Goal: Information Seeking & Learning: Learn about a topic

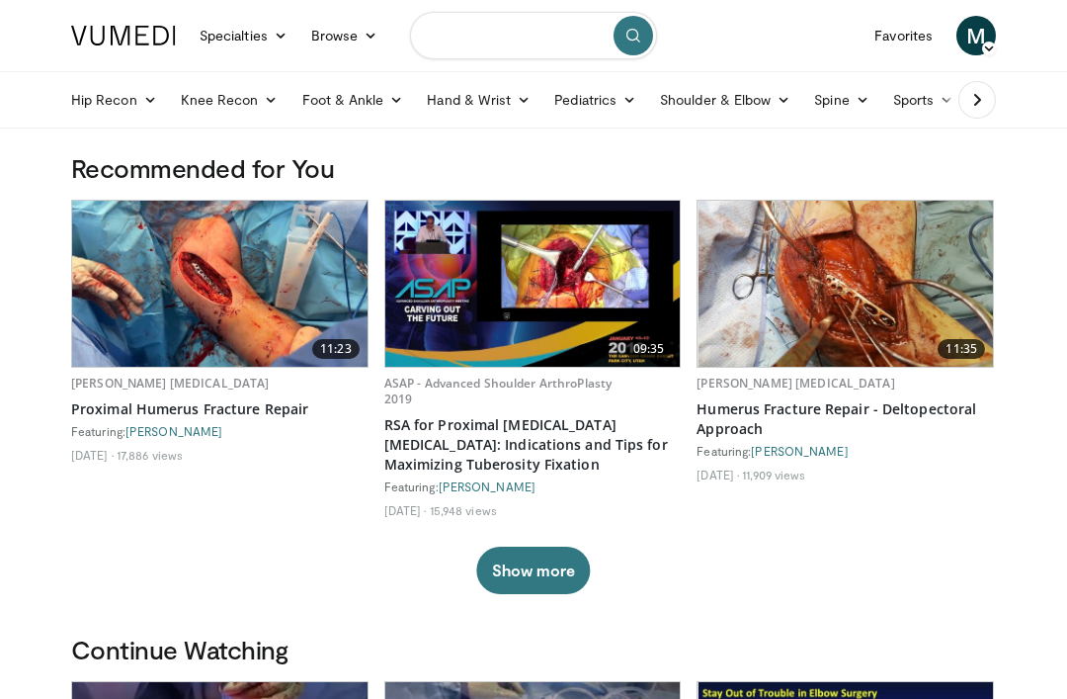
click at [533, 26] on input "Search topics, interventions" at bounding box center [533, 35] width 247 height 47
type input "*"
type input "**********"
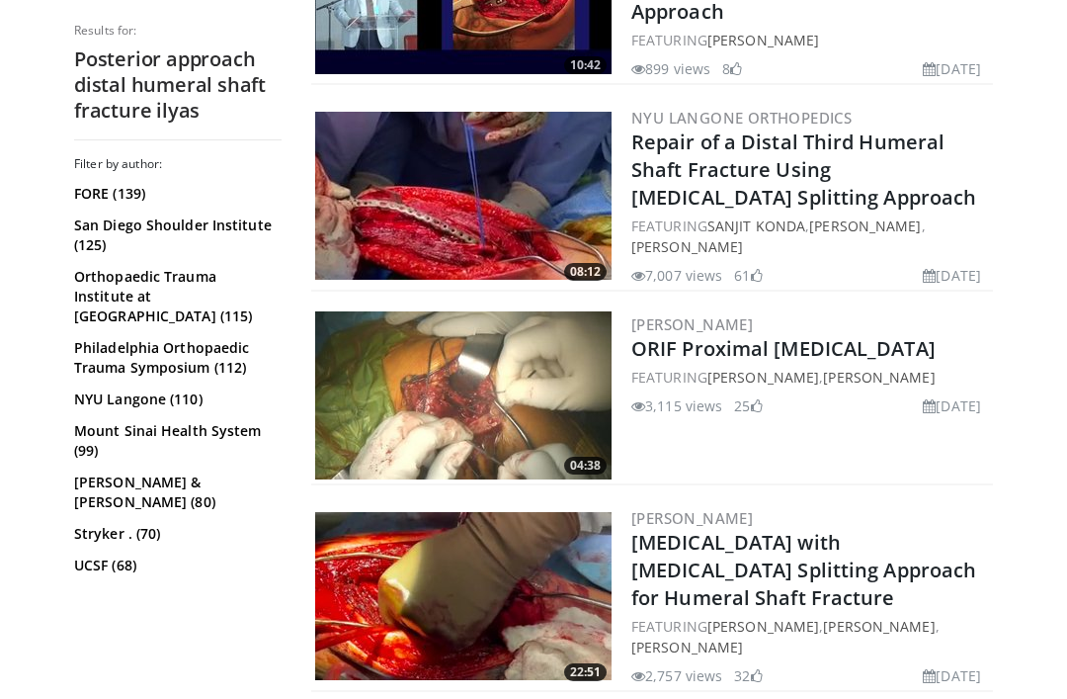
scroll to position [2713, 0]
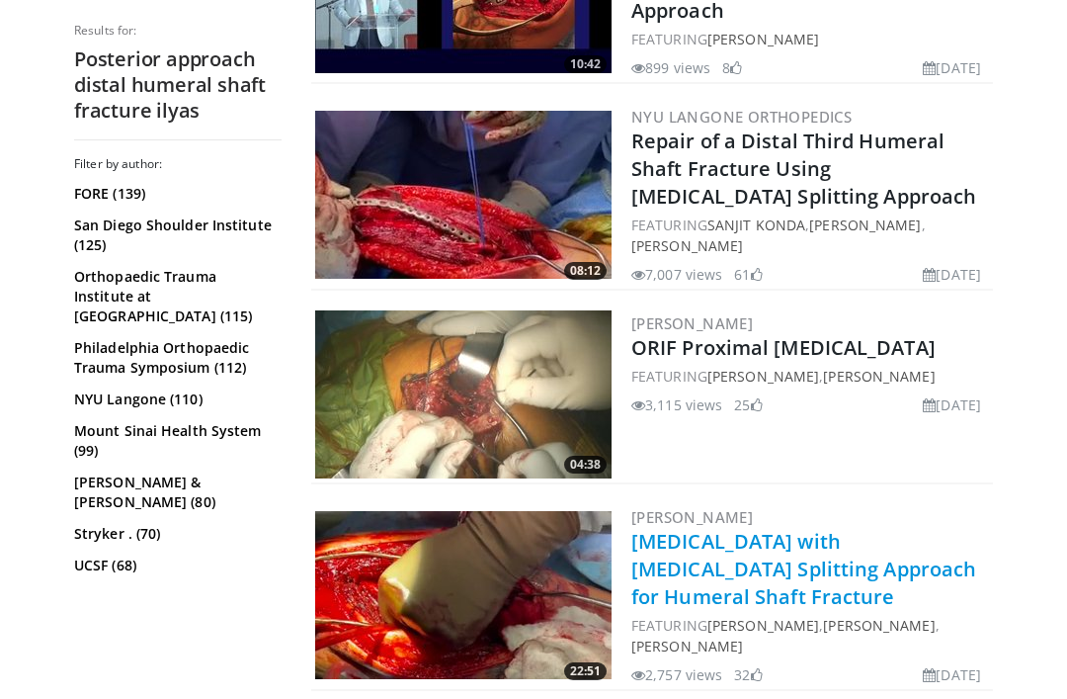
click at [828, 529] on link "[MEDICAL_DATA] with [MEDICAL_DATA] Splitting Approach for Humeral Shaft Fracture" at bounding box center [804, 569] width 345 height 82
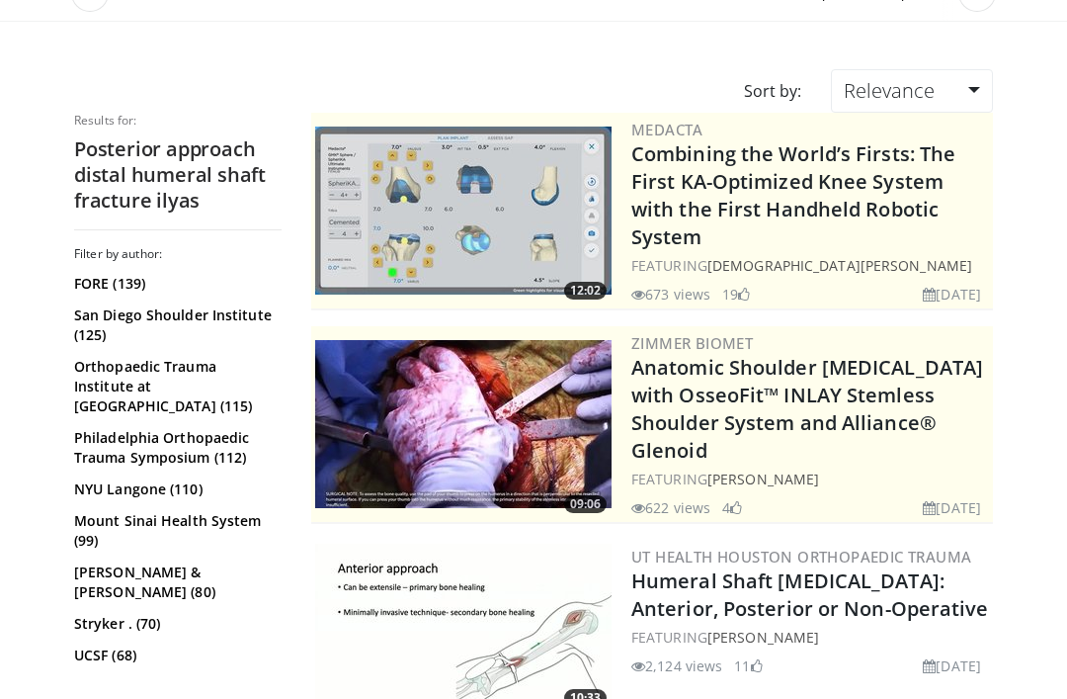
scroll to position [0, 0]
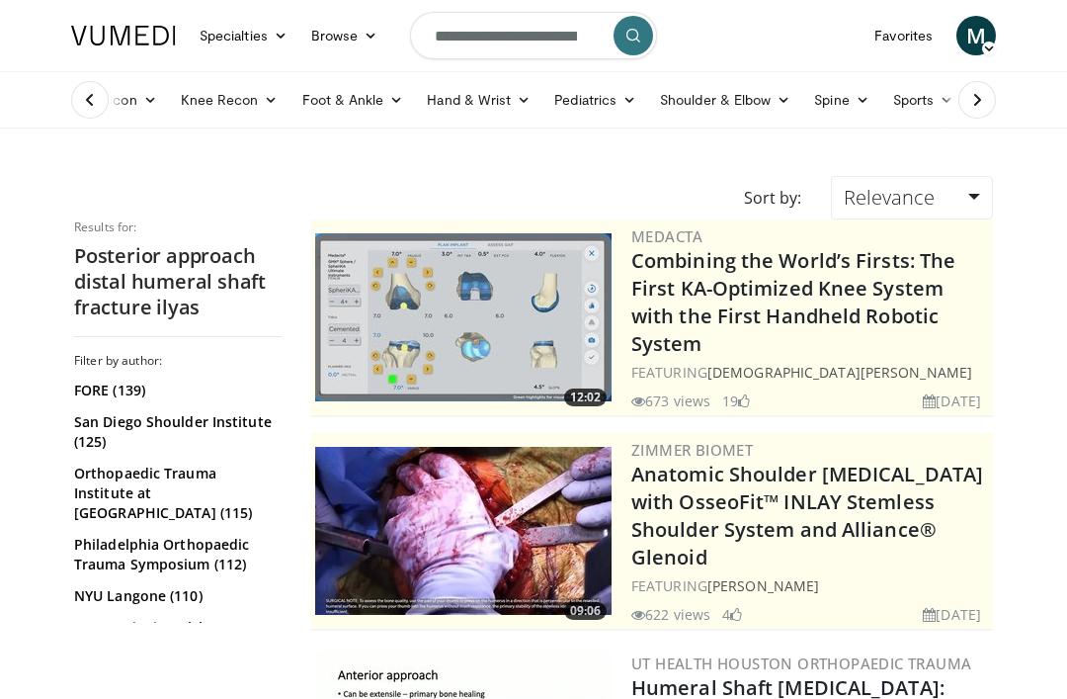
click at [552, 46] on input "**********" at bounding box center [533, 35] width 247 height 47
click at [560, 38] on input "**********" at bounding box center [533, 35] width 247 height 47
click at [592, 36] on icon "button" at bounding box center [590, 36] width 16 height 16
type input "**********"
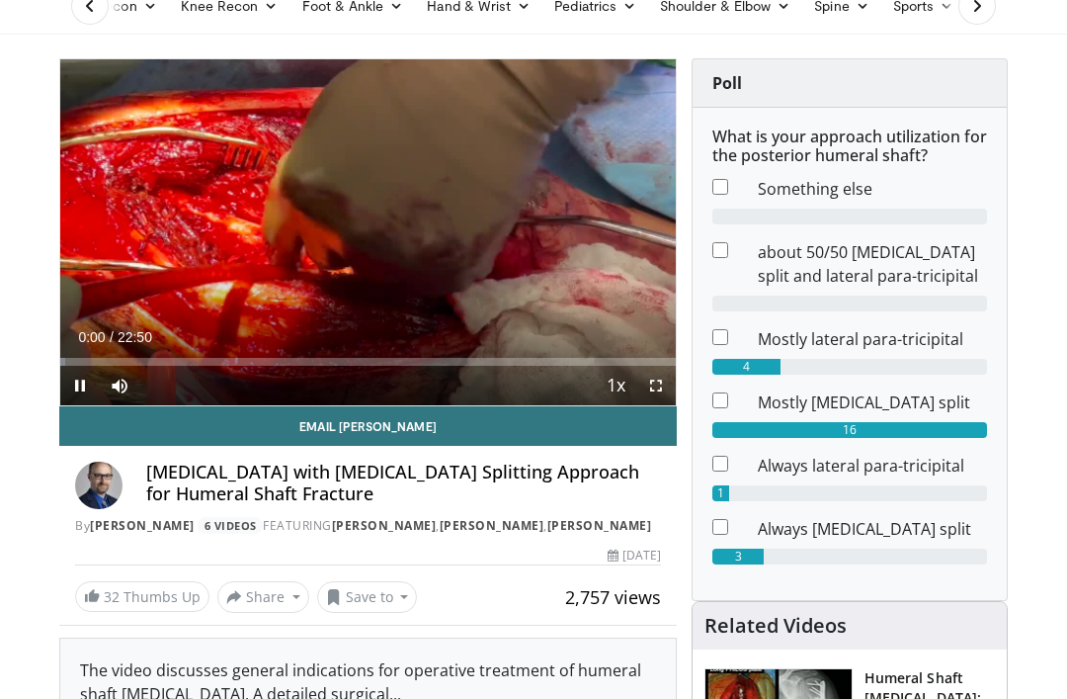
scroll to position [94, 0]
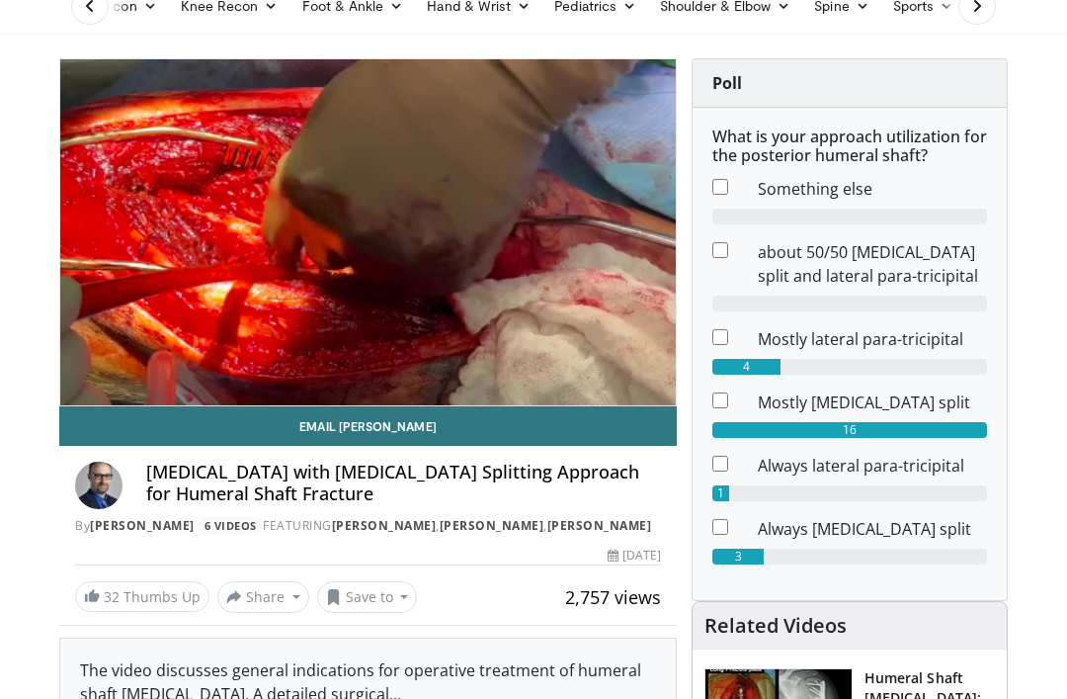
click at [362, 226] on icon "Video Player" at bounding box center [367, 232] width 55 height 55
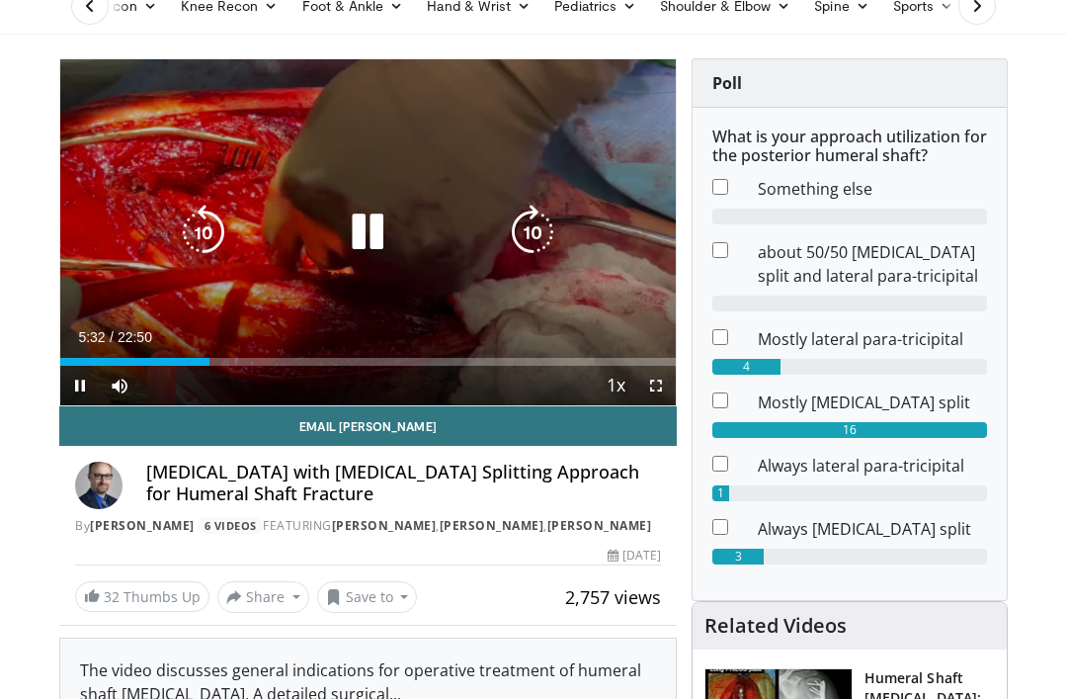
click at [213, 227] on icon "Video Player" at bounding box center [203, 232] width 55 height 55
click at [185, 229] on icon "Video Player" at bounding box center [203, 232] width 55 height 55
click at [359, 239] on icon "Video Player" at bounding box center [367, 232] width 55 height 55
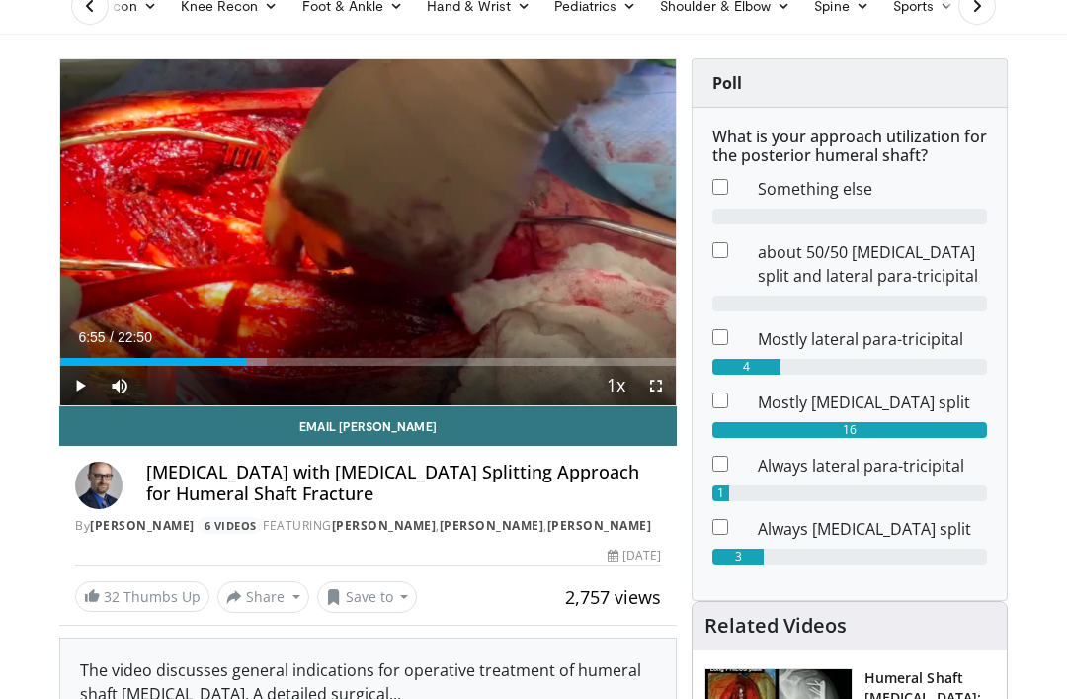
click at [358, 348] on div "Loaded : 33.60%" at bounding box center [368, 356] width 616 height 19
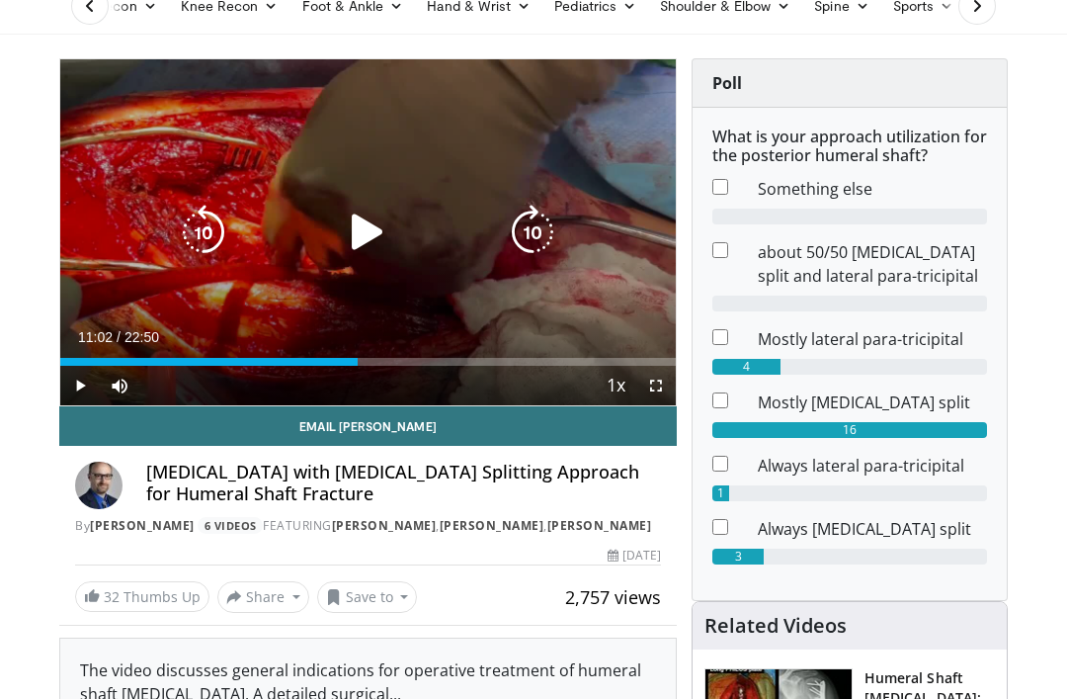
click at [212, 219] on icon "Video Player" at bounding box center [203, 232] width 55 height 55
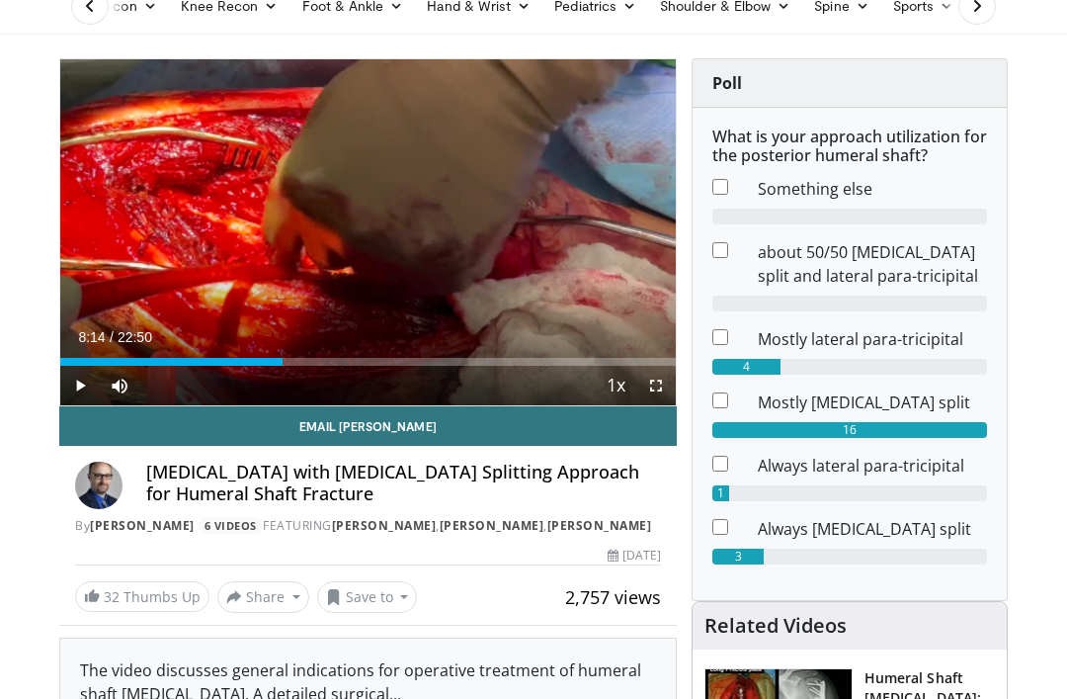
click at [196, 361] on div "Loaded : 0.00%" at bounding box center [368, 362] width 616 height 8
click at [197, 364] on div "Loaded : 21.91%" at bounding box center [368, 362] width 616 height 8
click at [222, 364] on div "Progress Bar" at bounding box center [212, 362] width 36 height 8
click at [238, 362] on div "Progress Bar" at bounding box center [218, 362] width 44 height 8
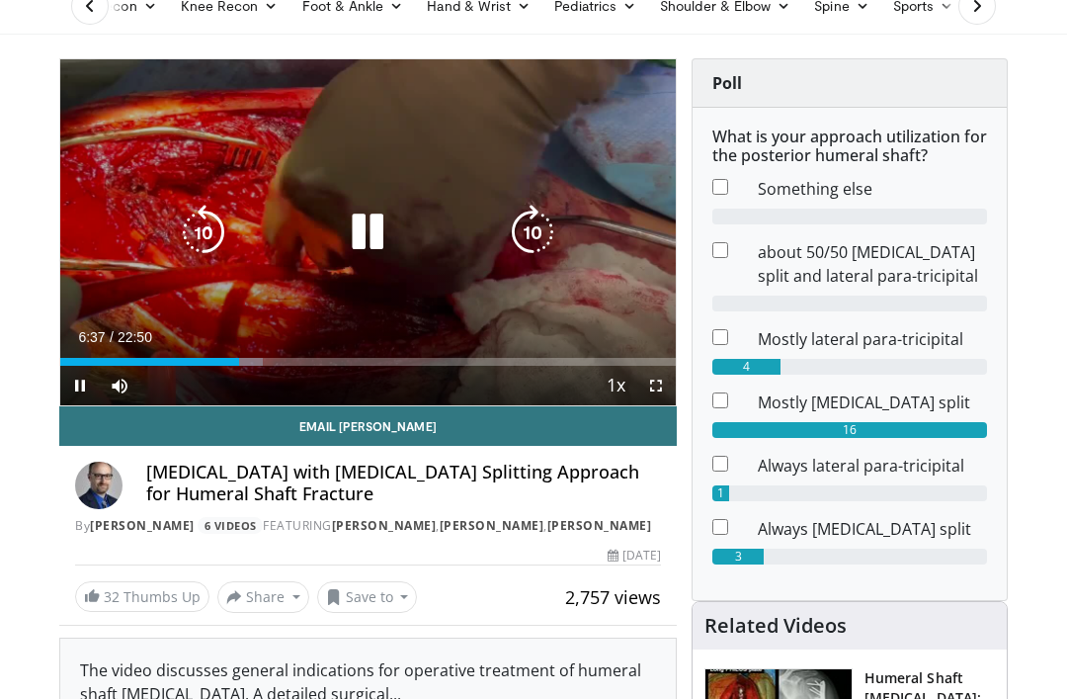
click at [529, 222] on icon "Video Player" at bounding box center [532, 232] width 55 height 55
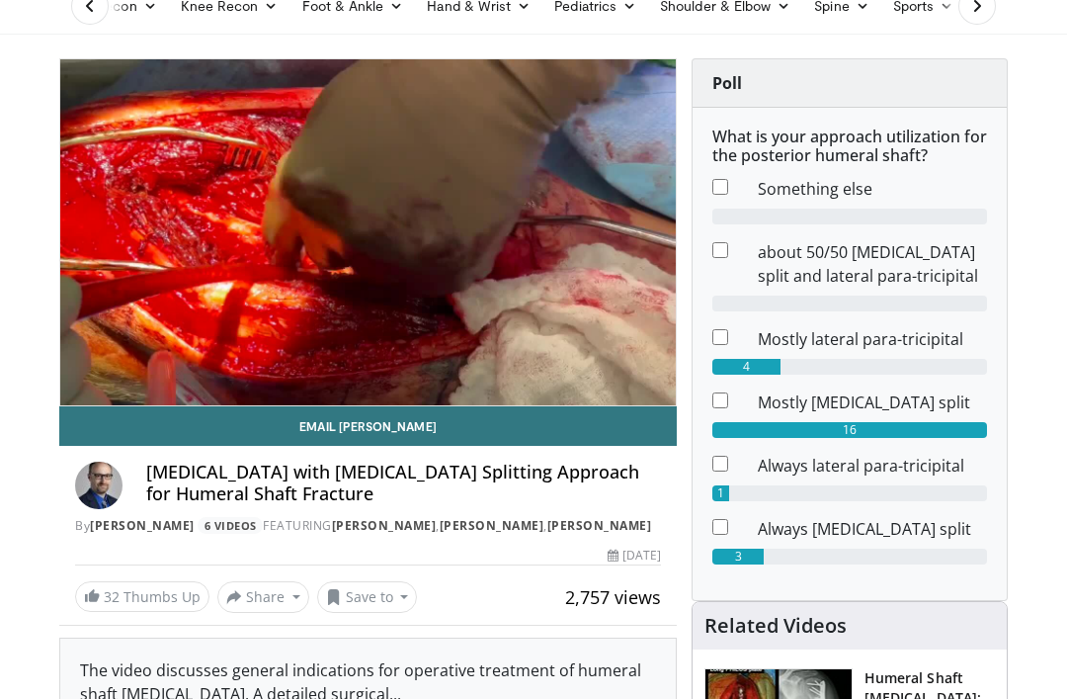
click at [541, 241] on icon "Video Player" at bounding box center [532, 232] width 55 height 55
click at [380, 257] on icon "Video Player" at bounding box center [367, 232] width 55 height 55
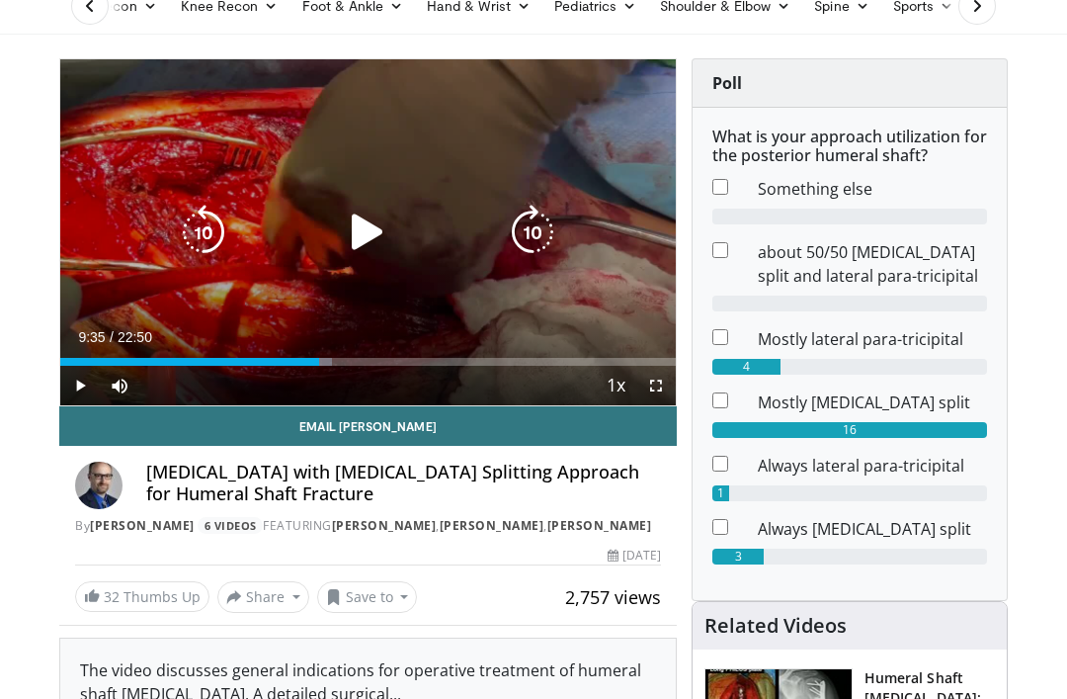
click at [376, 243] on icon "Video Player" at bounding box center [367, 232] width 55 height 55
click at [371, 253] on icon "Video Player" at bounding box center [367, 232] width 55 height 55
click at [192, 237] on icon "Video Player" at bounding box center [203, 232] width 55 height 55
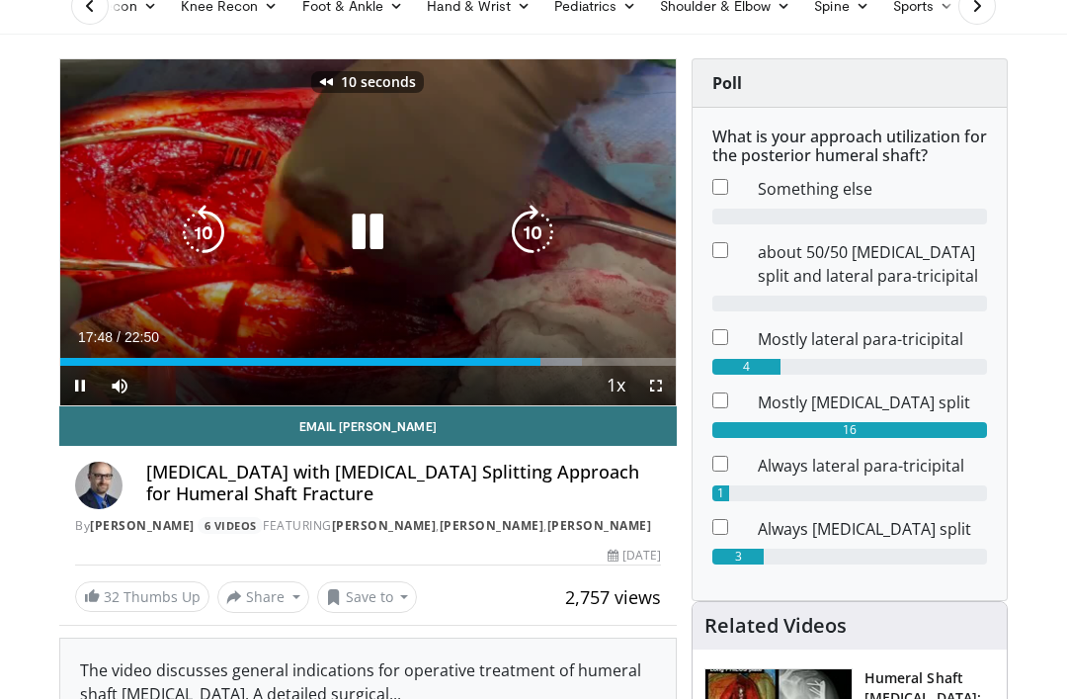
click at [215, 236] on icon "Video Player" at bounding box center [203, 232] width 55 height 55
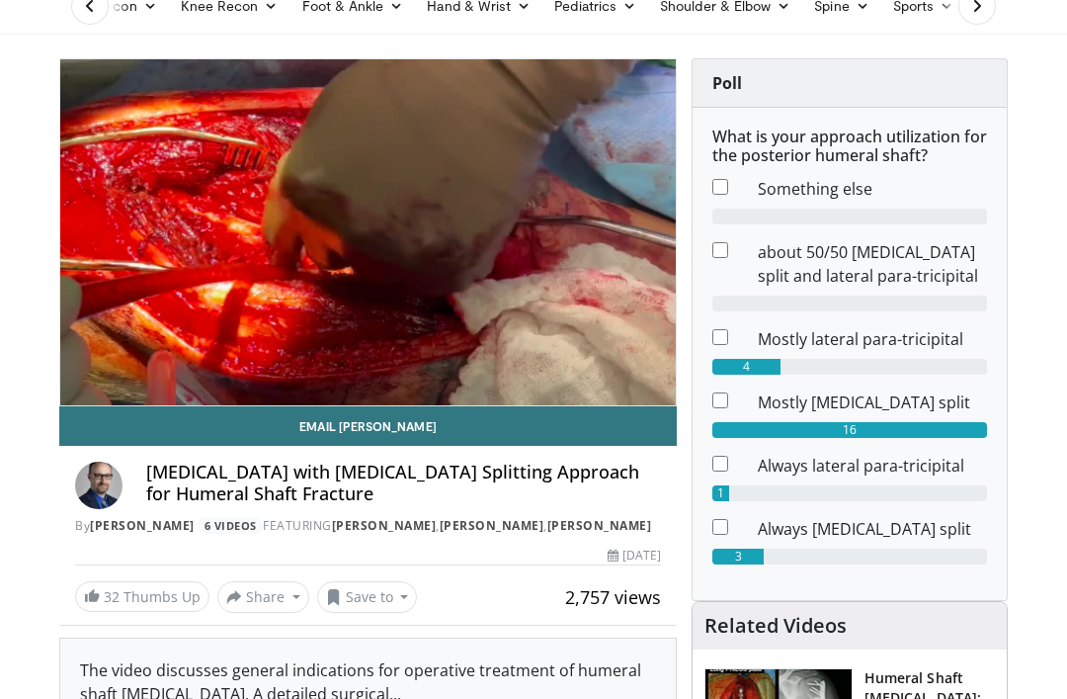
click at [384, 233] on icon "Video Player" at bounding box center [367, 232] width 55 height 55
click at [378, 241] on icon "Video Player" at bounding box center [367, 232] width 55 height 55
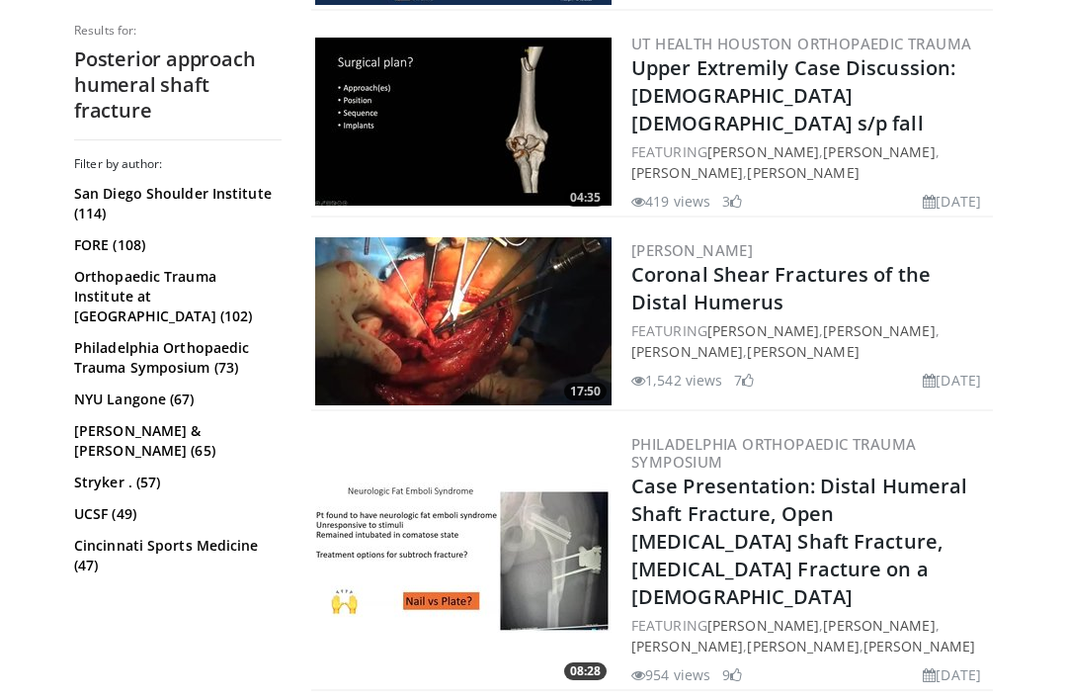
scroll to position [4966, 0]
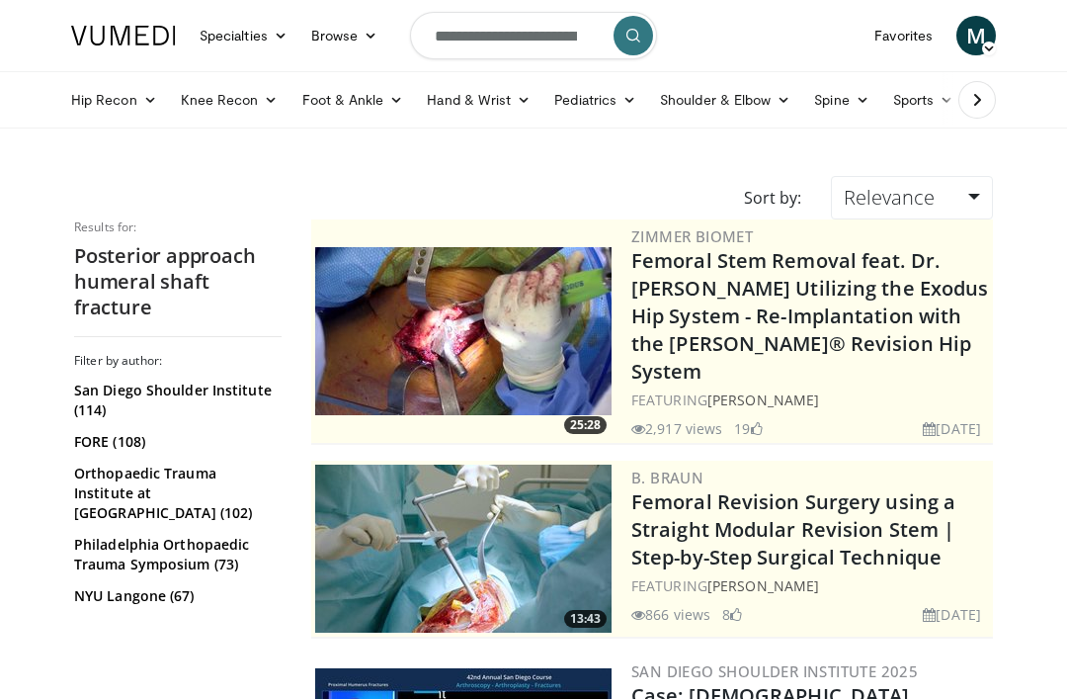
click at [565, 35] on input "**********" at bounding box center [533, 35] width 247 height 47
click at [583, 34] on icon "button" at bounding box center [590, 36] width 16 height 16
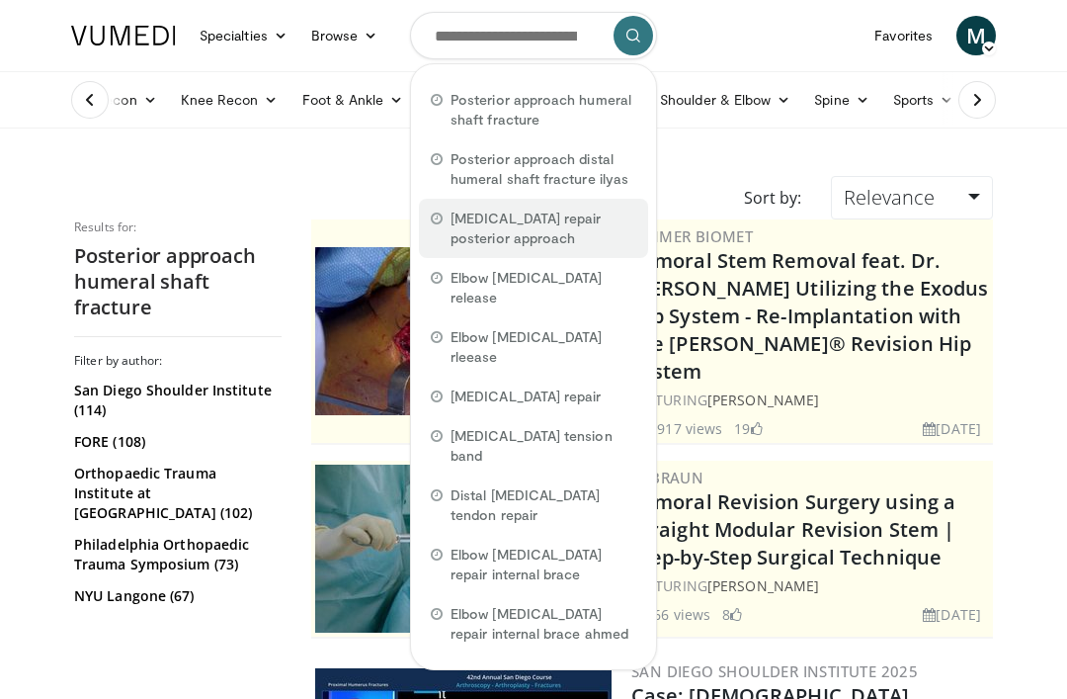
click at [538, 229] on span "[MEDICAL_DATA] repair posterior approach" at bounding box center [544, 229] width 186 height 40
type input "**********"
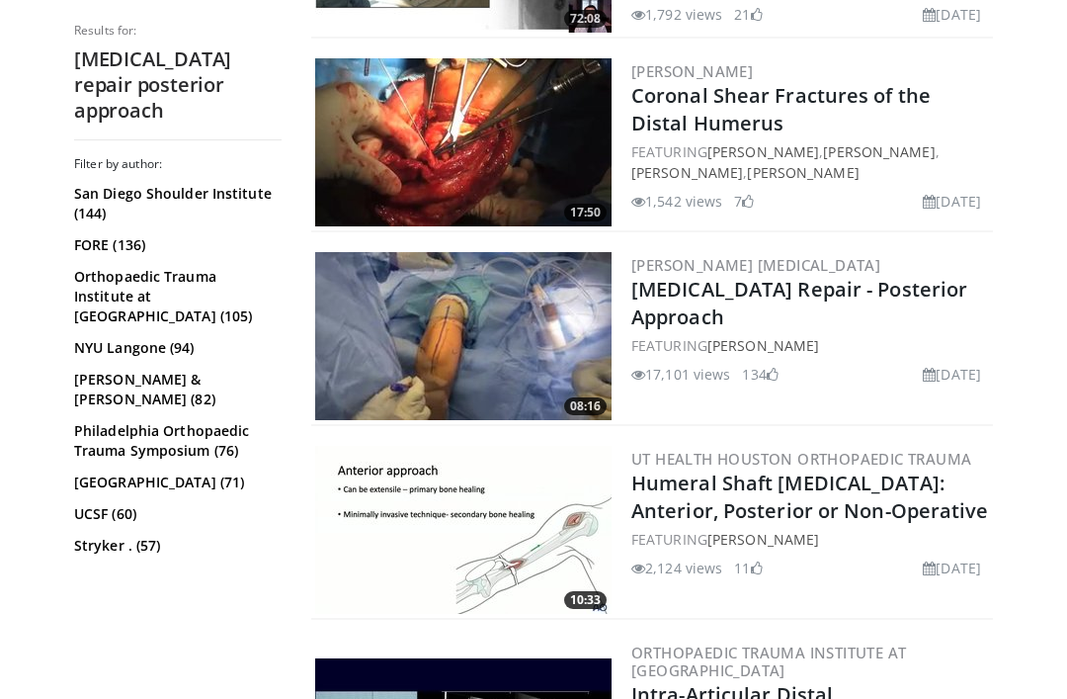
scroll to position [939, 0]
click at [492, 362] on img at bounding box center [463, 337] width 297 height 168
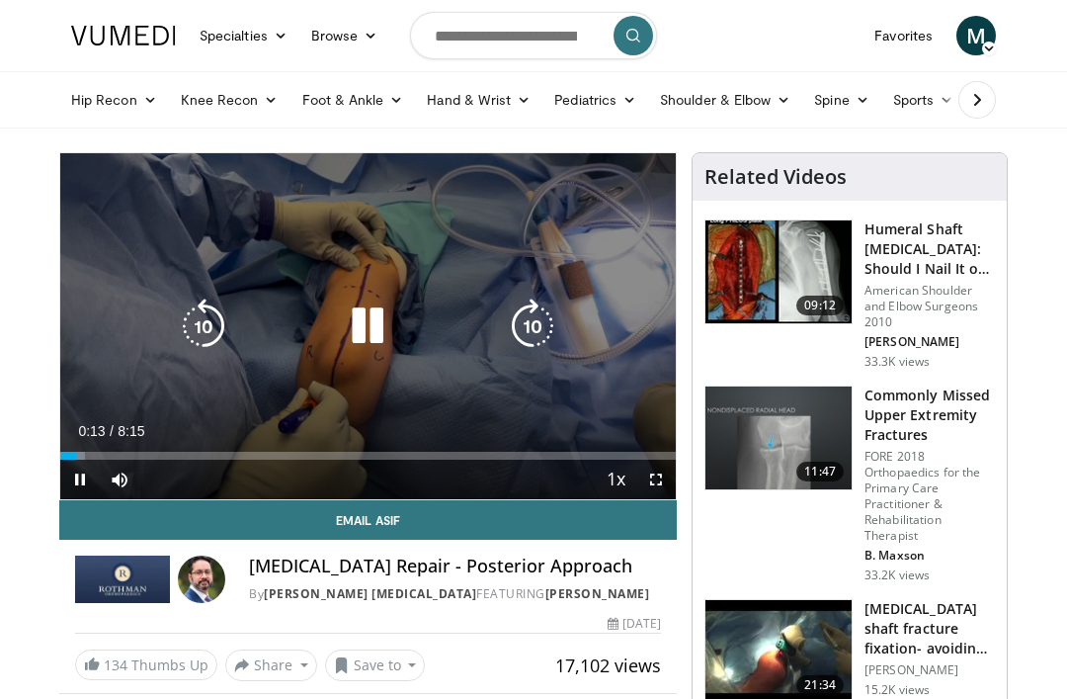
click at [374, 331] on icon "Video Player" at bounding box center [367, 325] width 55 height 55
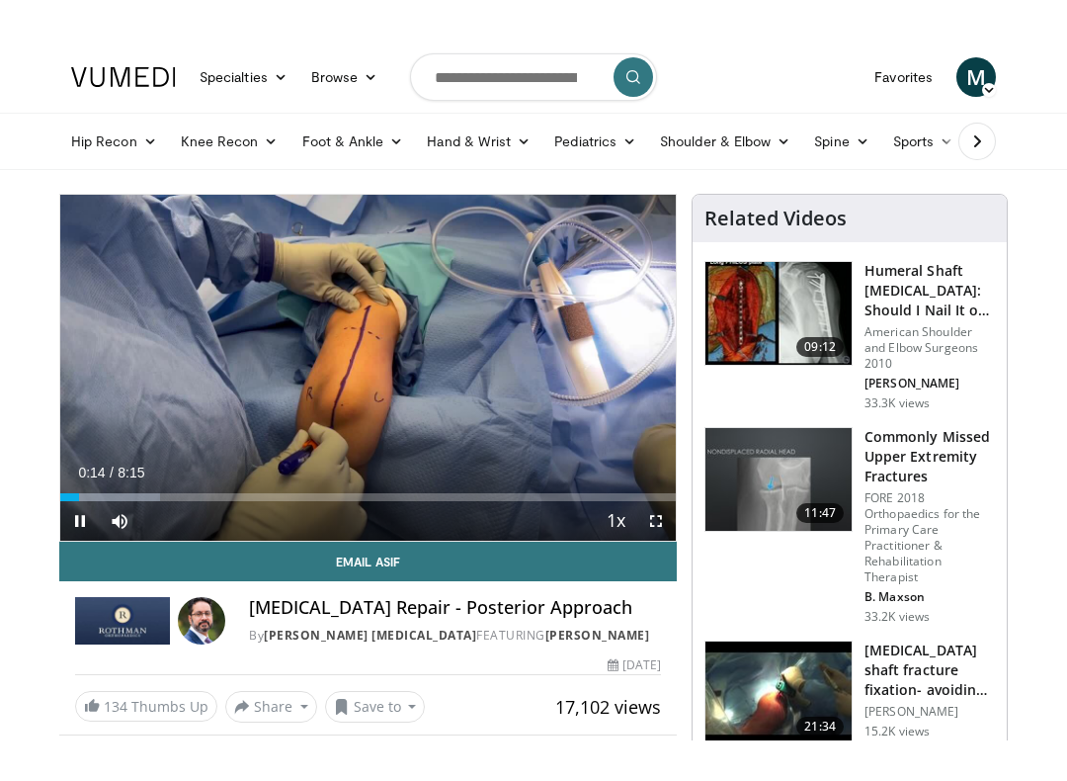
scroll to position [20, 0]
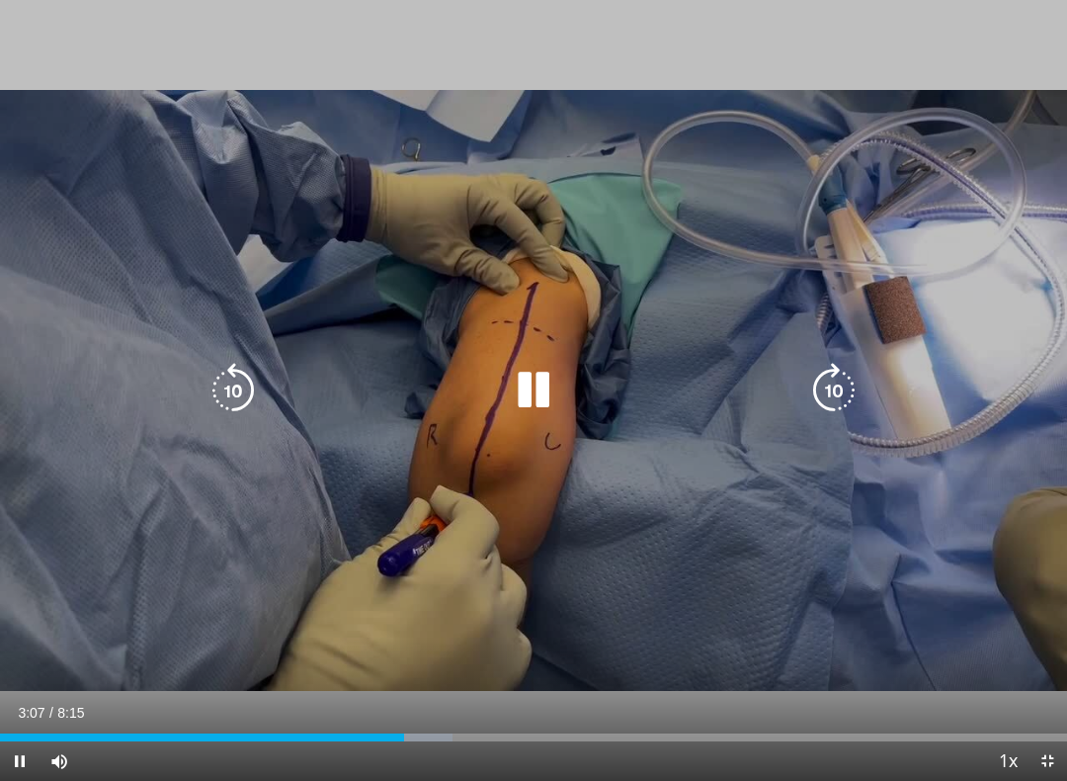
click at [539, 404] on icon "Video Player" at bounding box center [533, 390] width 55 height 55
click at [216, 407] on icon "Video Player" at bounding box center [233, 390] width 55 height 55
click at [253, 392] on icon "Video Player" at bounding box center [233, 390] width 55 height 55
click at [528, 391] on icon "Video Player" at bounding box center [533, 390] width 55 height 55
click at [547, 388] on icon "Video Player" at bounding box center [533, 390] width 55 height 55
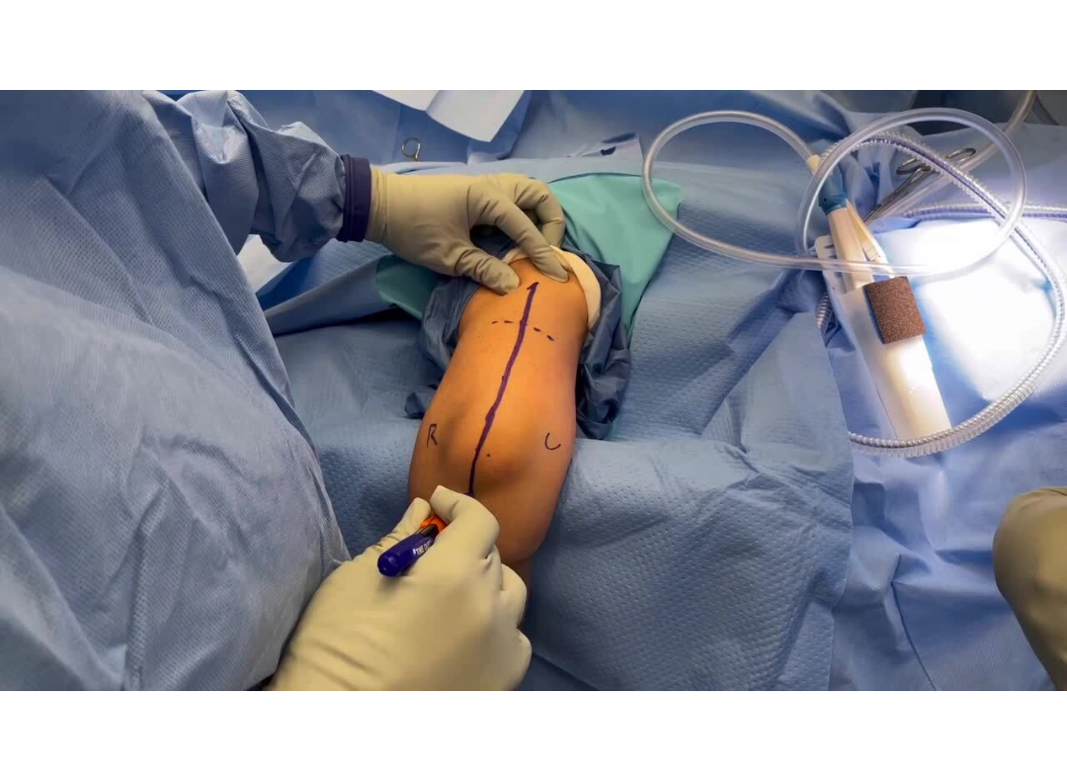
click at [547, 384] on icon "Video Player" at bounding box center [533, 390] width 55 height 55
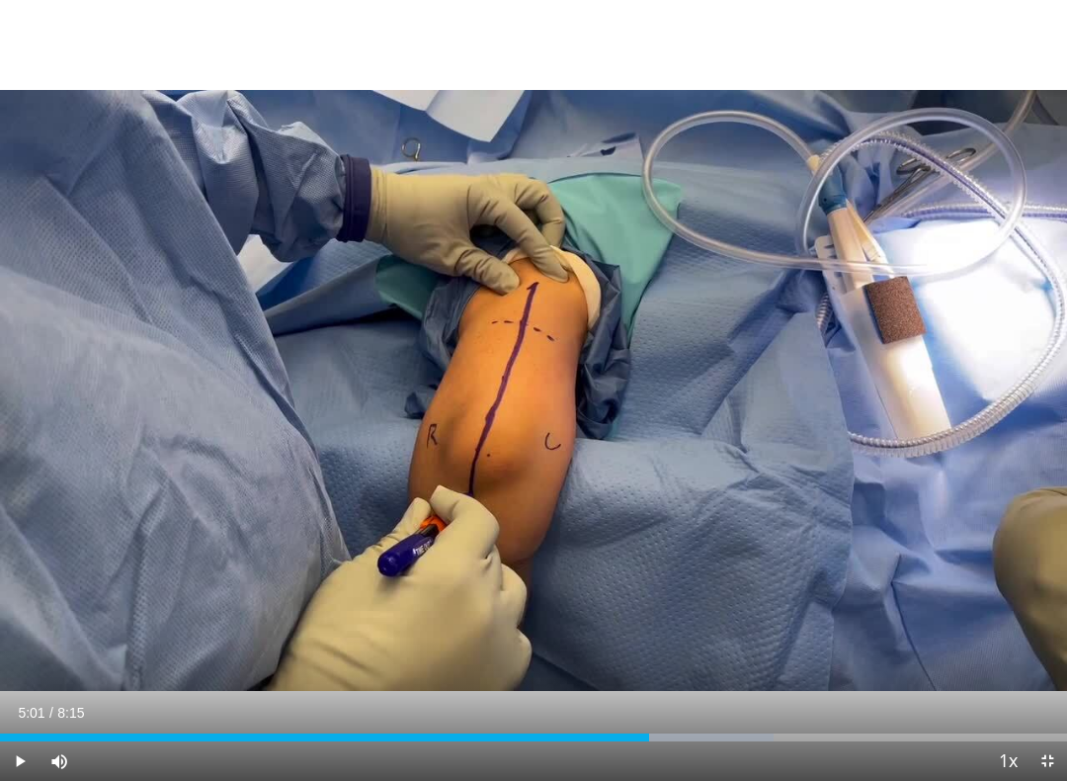
click at [533, 380] on icon "Video Player" at bounding box center [533, 390] width 55 height 55
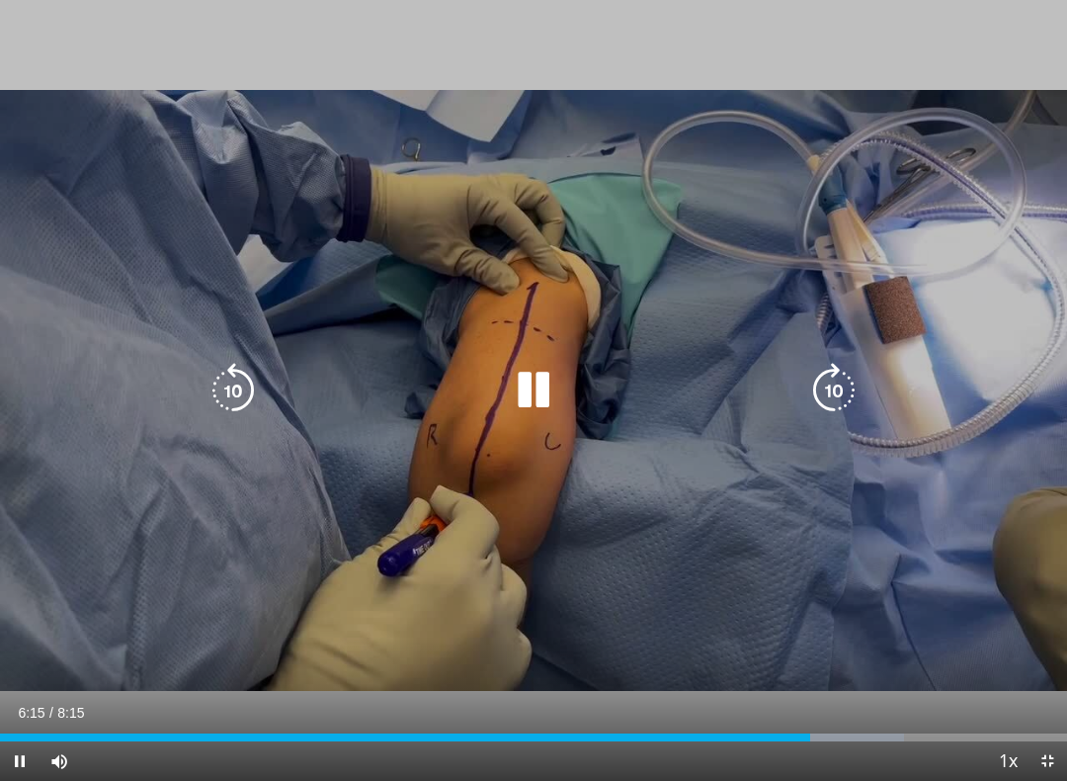
click at [241, 391] on icon "Video Player" at bounding box center [233, 390] width 55 height 55
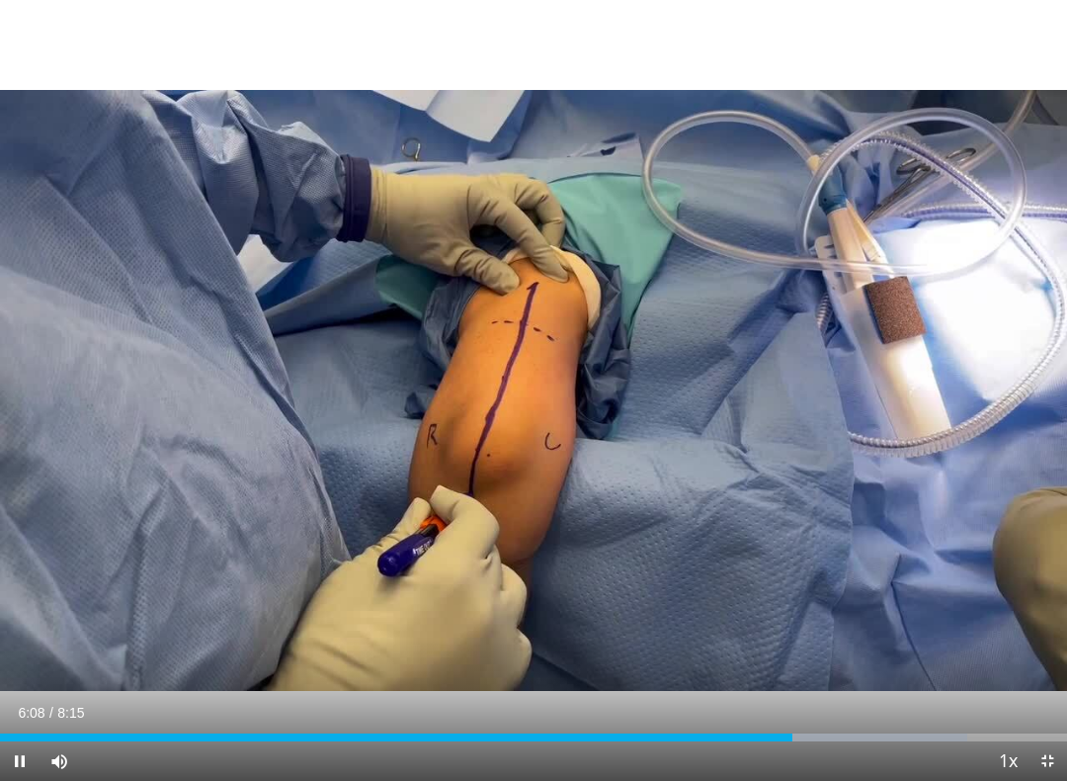
click at [265, 363] on div "10 seconds Tap to unmute" at bounding box center [533, 390] width 1067 height 781
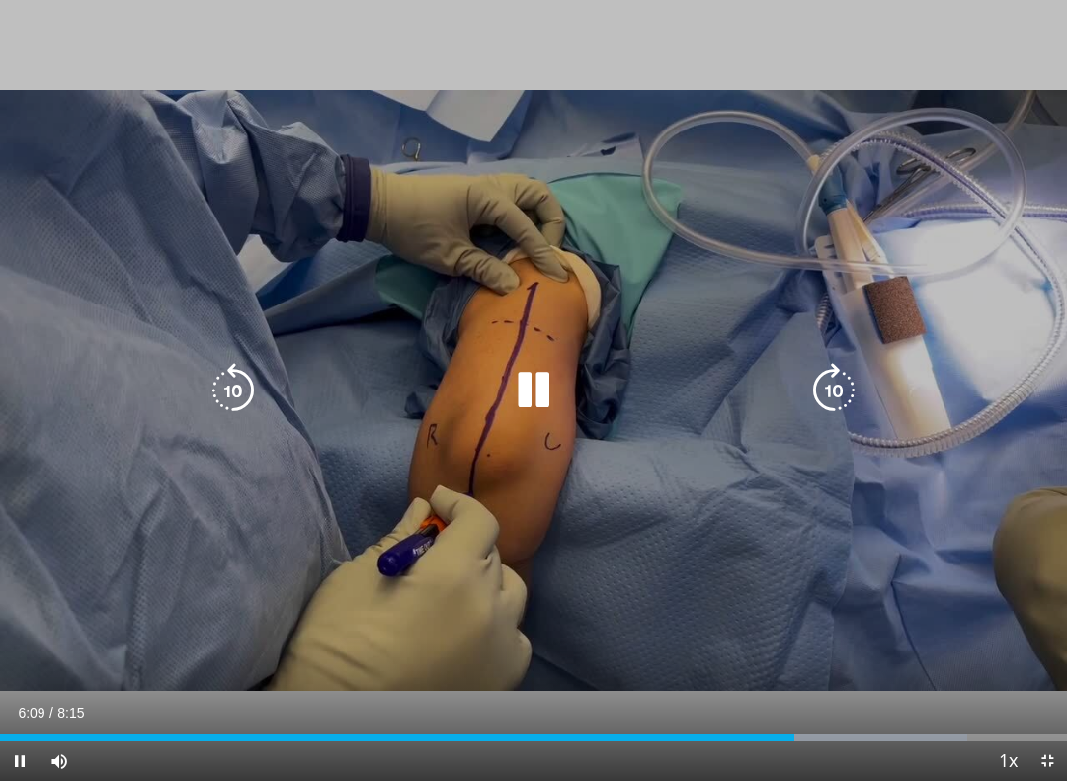
click at [248, 393] on icon "Video Player" at bounding box center [233, 390] width 55 height 55
click at [247, 393] on icon "Video Player" at bounding box center [233, 390] width 55 height 55
click at [238, 393] on icon "Video Player" at bounding box center [233, 390] width 55 height 55
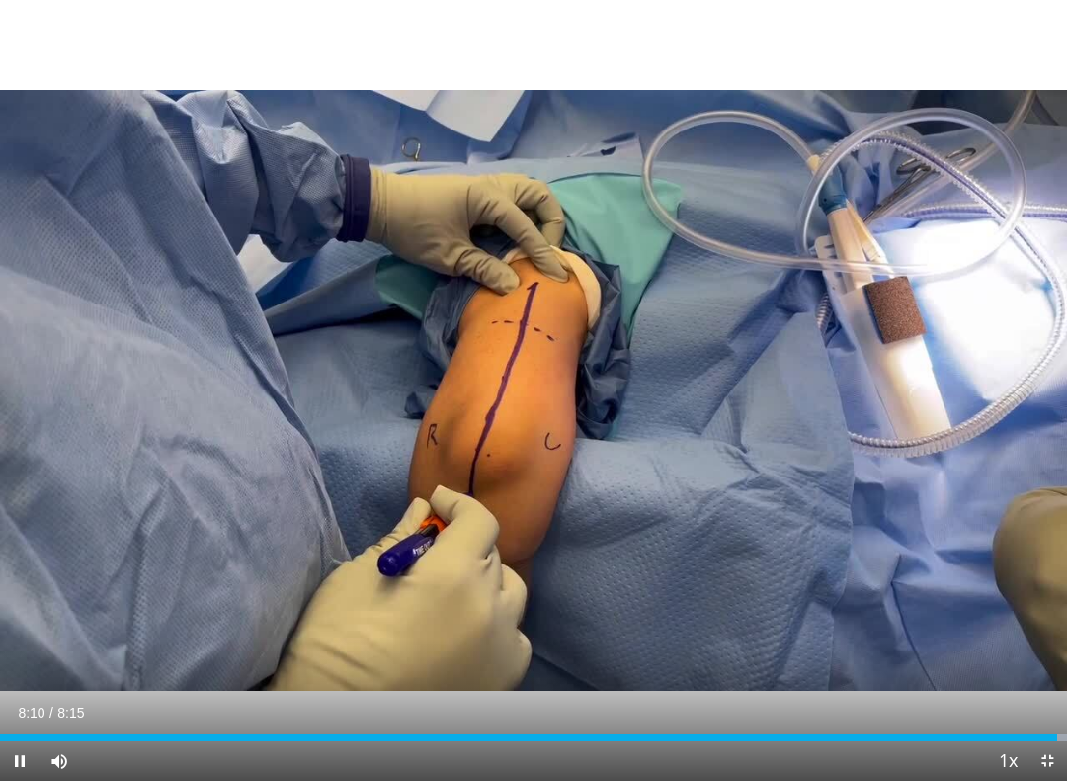
click at [559, 385] on icon "Video Player" at bounding box center [533, 390] width 55 height 55
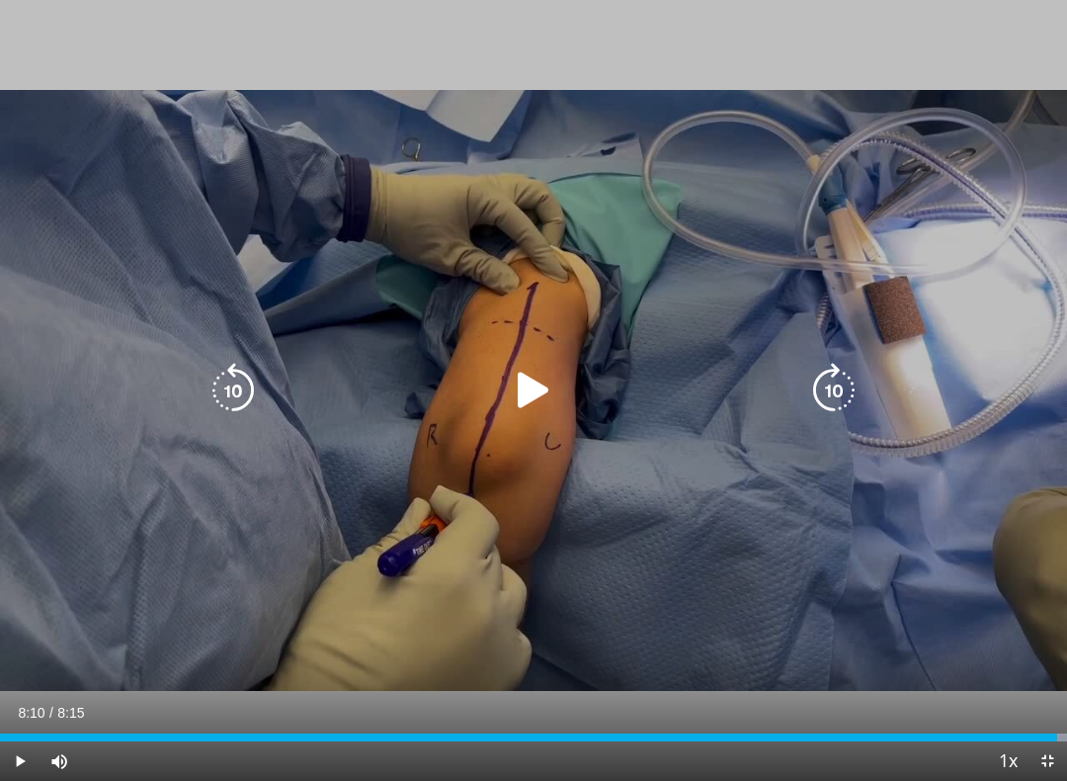
click at [539, 393] on icon "Video Player" at bounding box center [533, 390] width 55 height 55
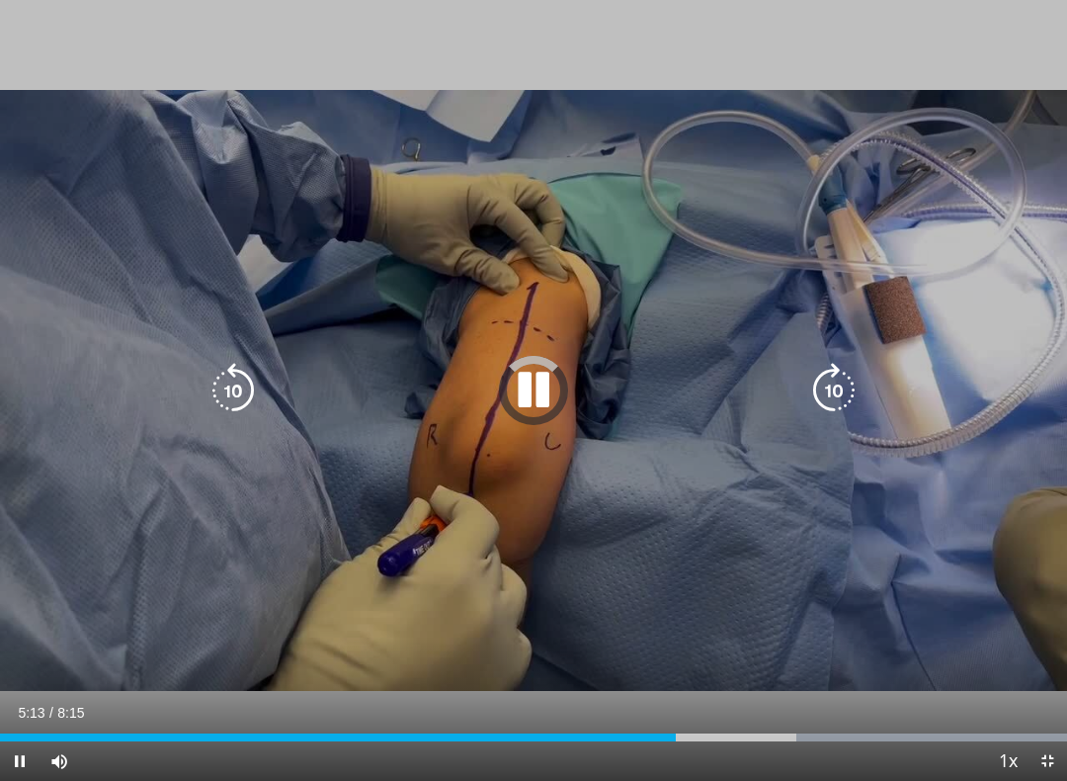
click at [677, 698] on div "Loaded : 99.98%" at bounding box center [533, 732] width 1067 height 19
click at [575, 698] on div "Loaded : 76.65%" at bounding box center [533, 732] width 1067 height 19
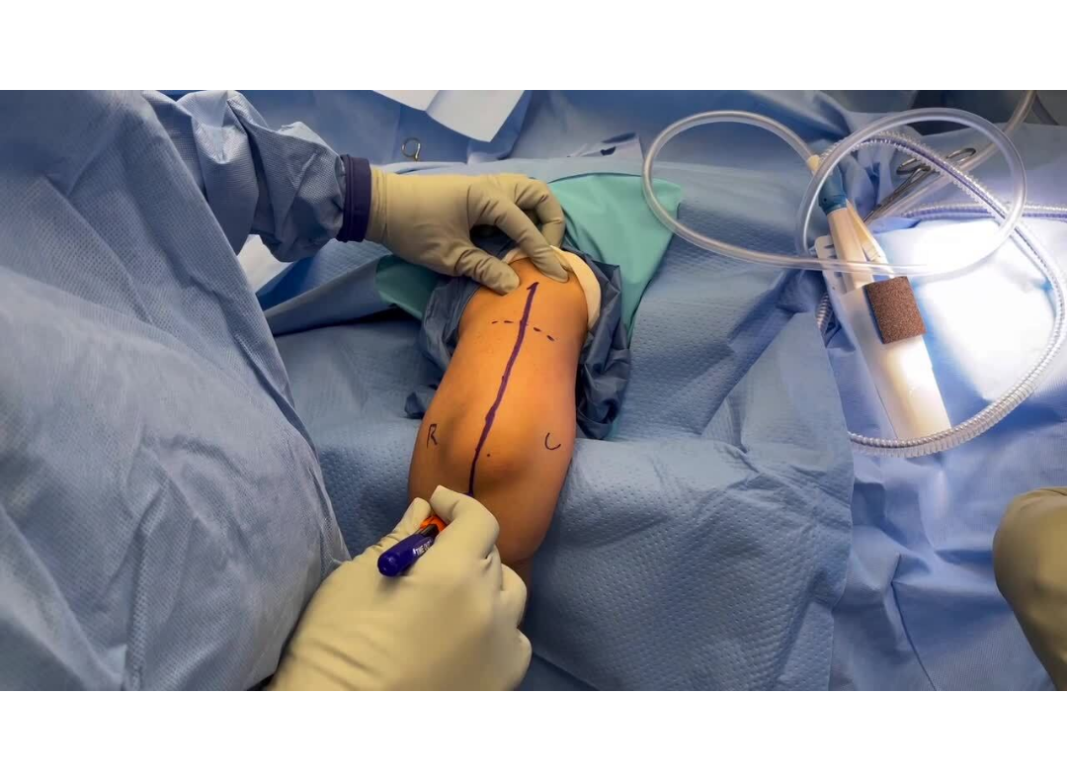
click at [848, 408] on icon "Video Player" at bounding box center [834, 390] width 55 height 55
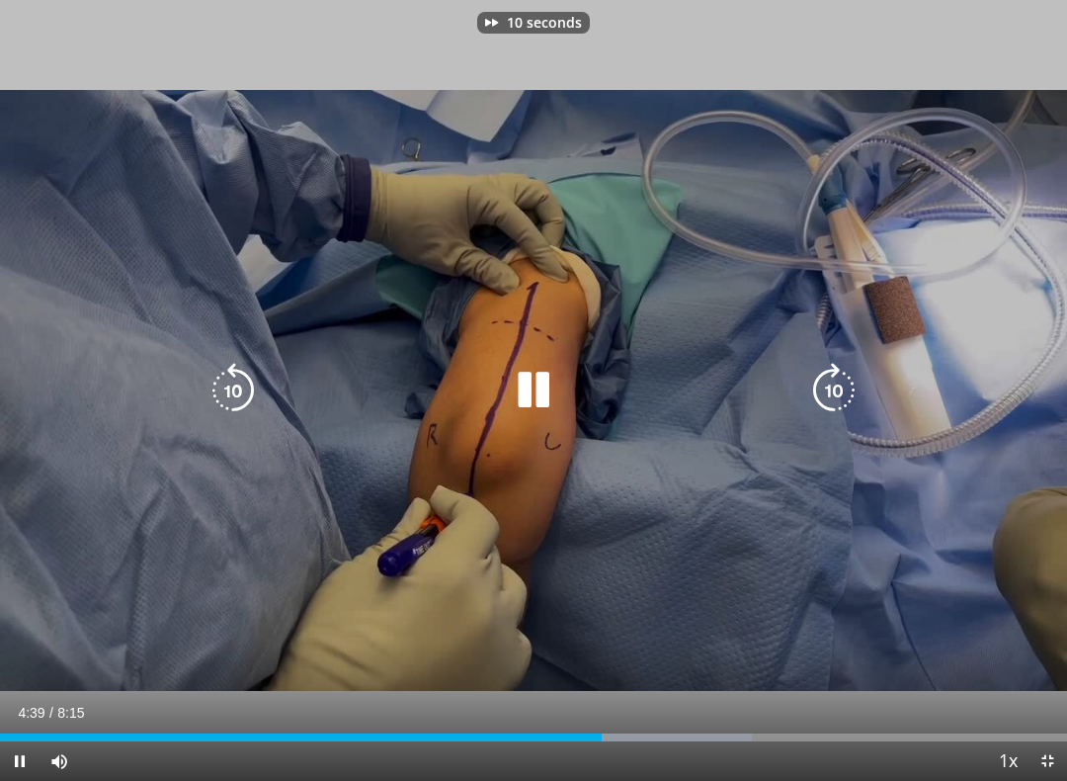
click at [831, 398] on icon "Video Player" at bounding box center [834, 390] width 55 height 55
click at [256, 388] on icon "Video Player" at bounding box center [233, 390] width 55 height 55
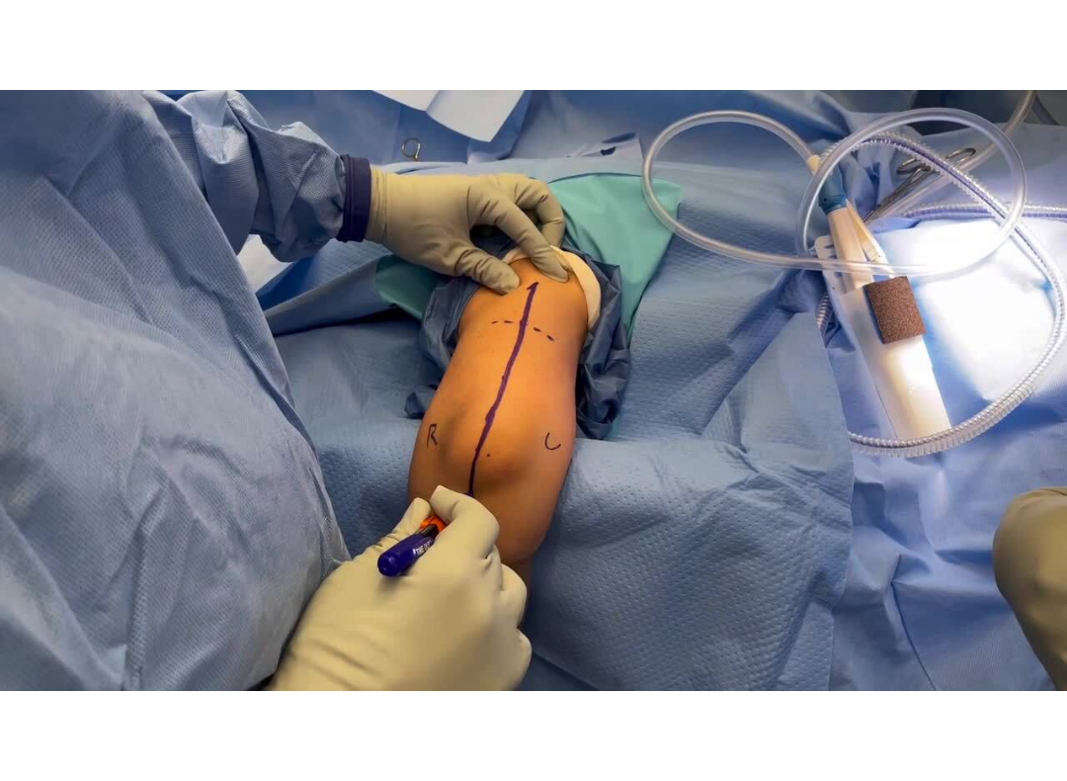
click at [842, 390] on icon "Video Player" at bounding box center [834, 390] width 55 height 55
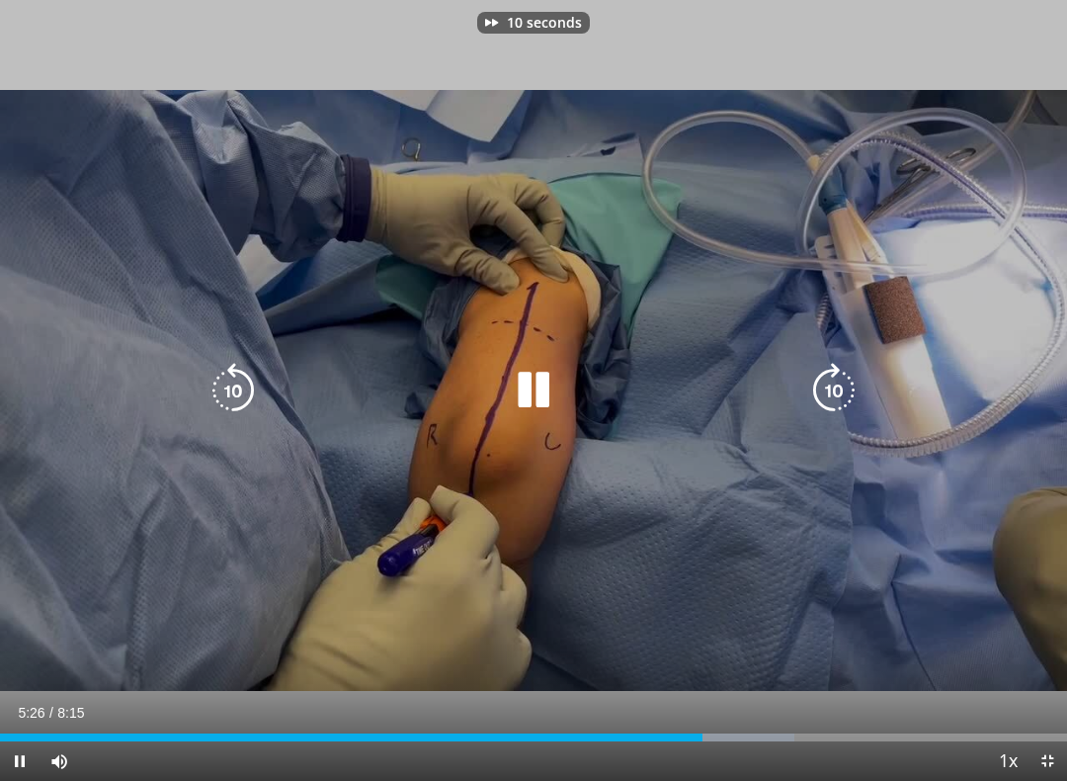
click at [838, 401] on icon "Video Player" at bounding box center [834, 390] width 55 height 55
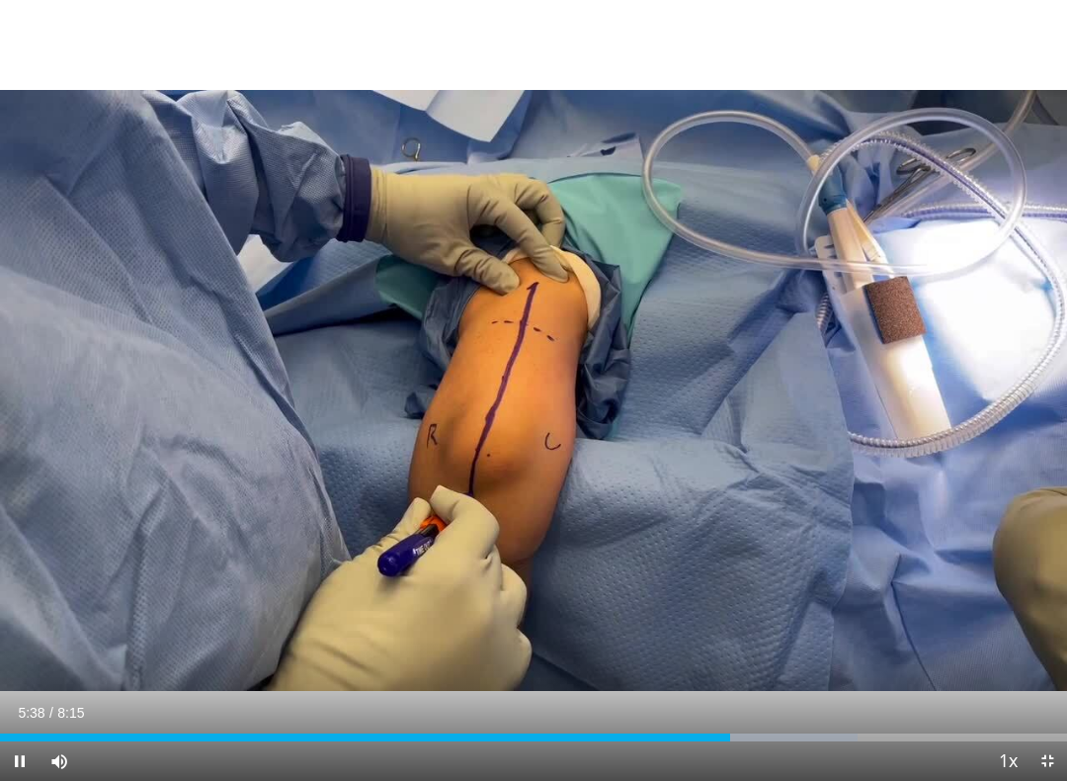
click at [546, 371] on icon "Video Player" at bounding box center [533, 390] width 55 height 55
click at [524, 395] on icon "Video Player" at bounding box center [533, 390] width 55 height 55
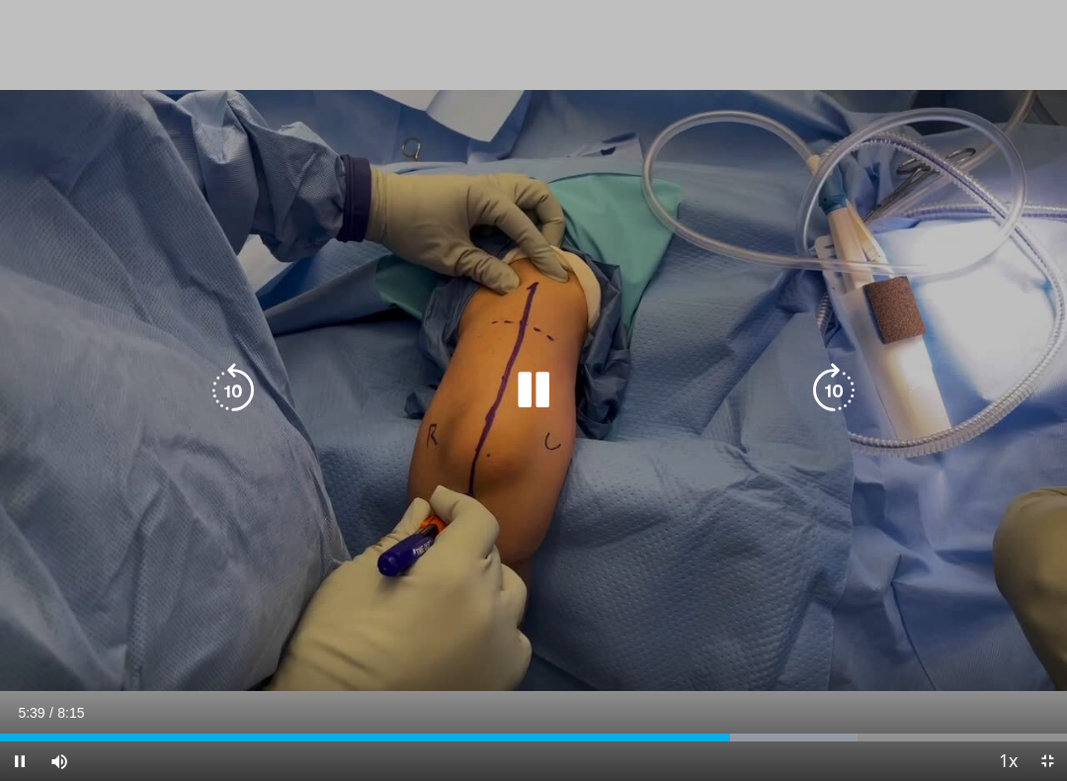
click at [537, 387] on icon "Video Player" at bounding box center [533, 390] width 55 height 55
click at [541, 384] on icon "Video Player" at bounding box center [533, 390] width 55 height 55
click at [537, 405] on icon "Video Player" at bounding box center [533, 390] width 55 height 55
click at [537, 395] on icon "Video Player" at bounding box center [533, 390] width 55 height 55
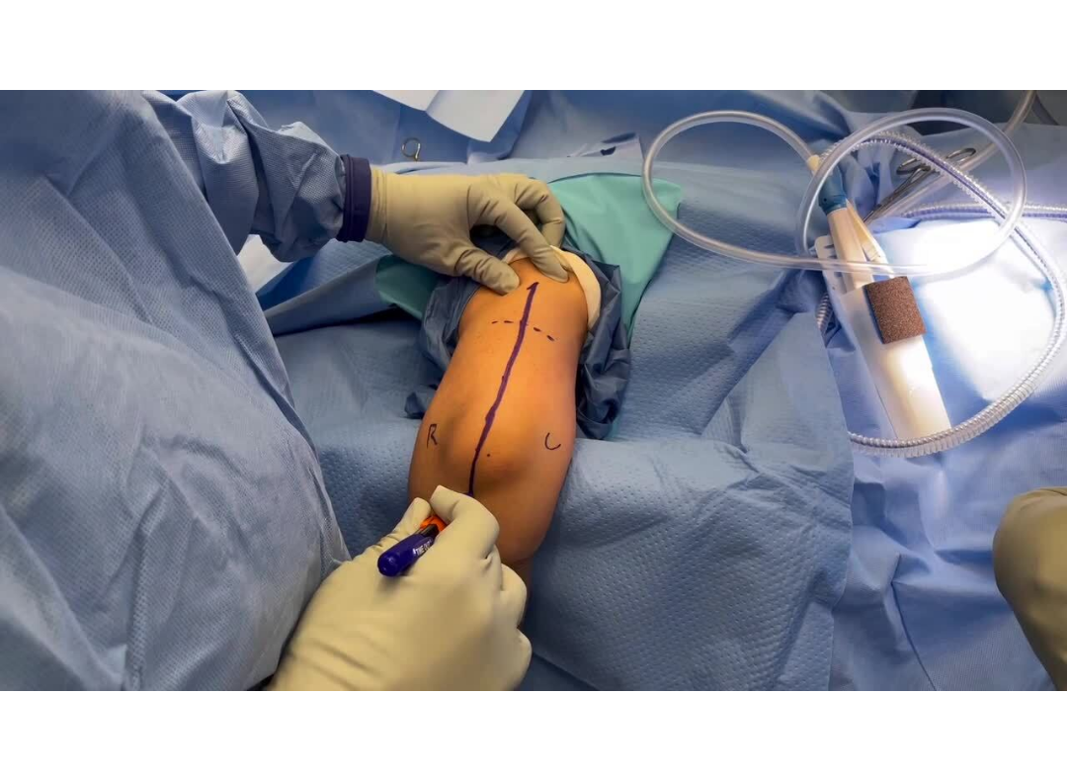
click at [512, 373] on icon "Video Player" at bounding box center [533, 390] width 55 height 55
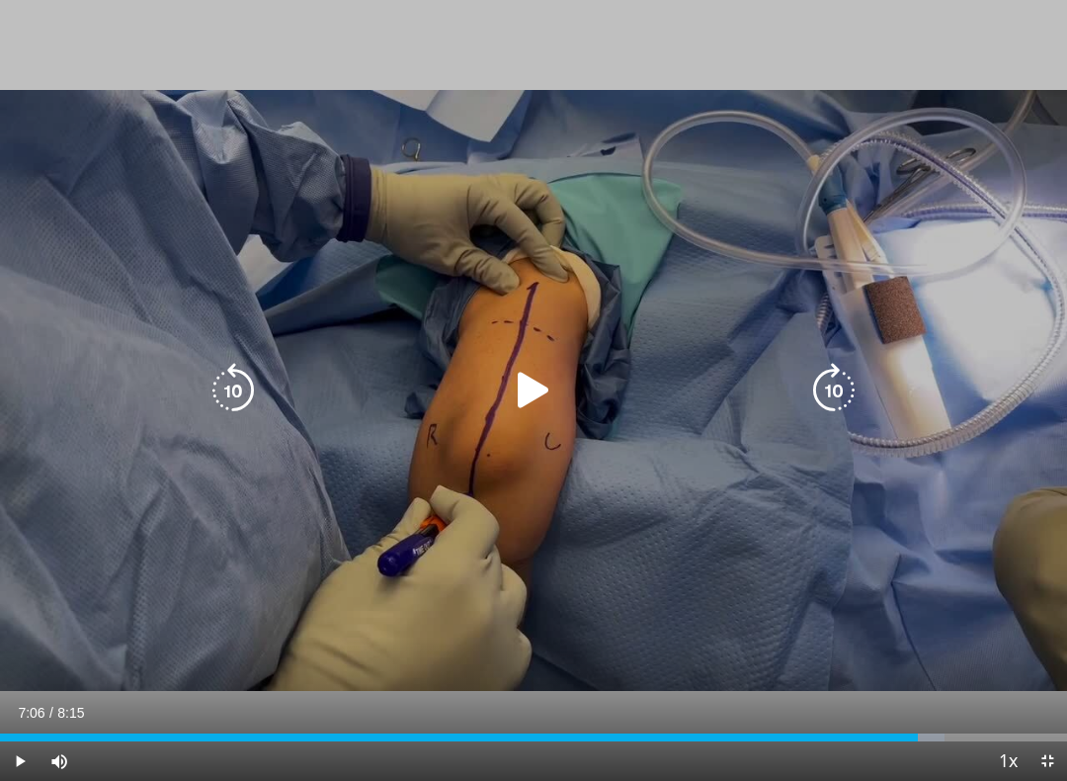
click at [559, 366] on icon "Video Player" at bounding box center [533, 390] width 55 height 55
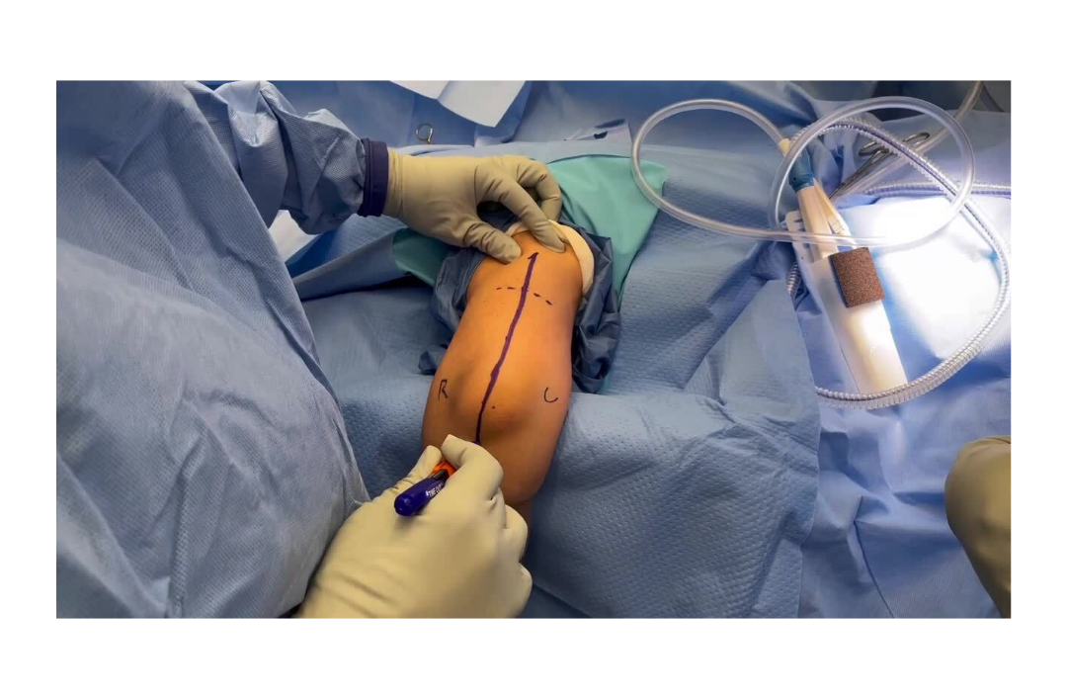
scroll to position [0, 0]
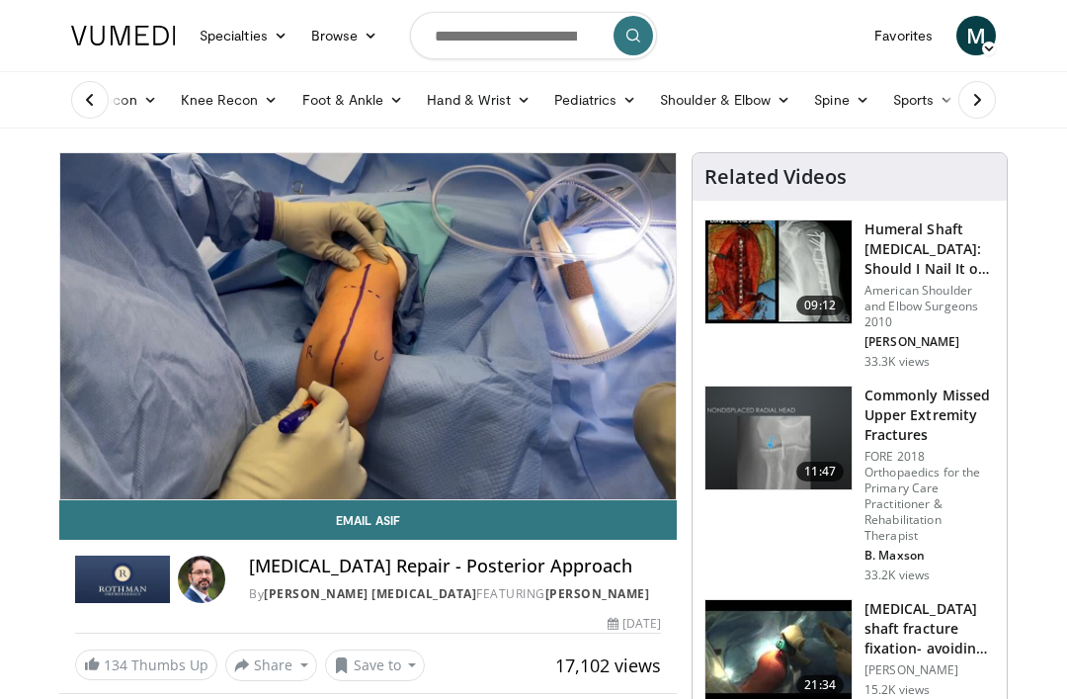
click at [340, 317] on icon "Video Player" at bounding box center [367, 325] width 55 height 55
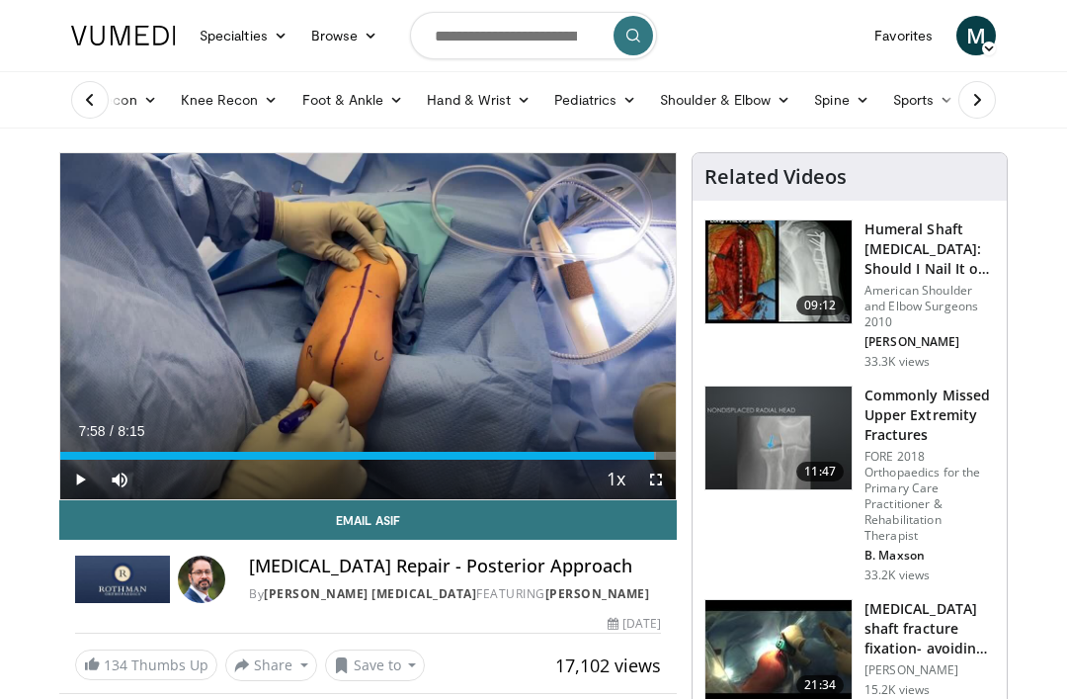
click at [185, 452] on div "Loaded : 96.83%" at bounding box center [358, 456] width 596 height 8
click at [221, 452] on div "Loaded : 22.18%" at bounding box center [368, 456] width 616 height 8
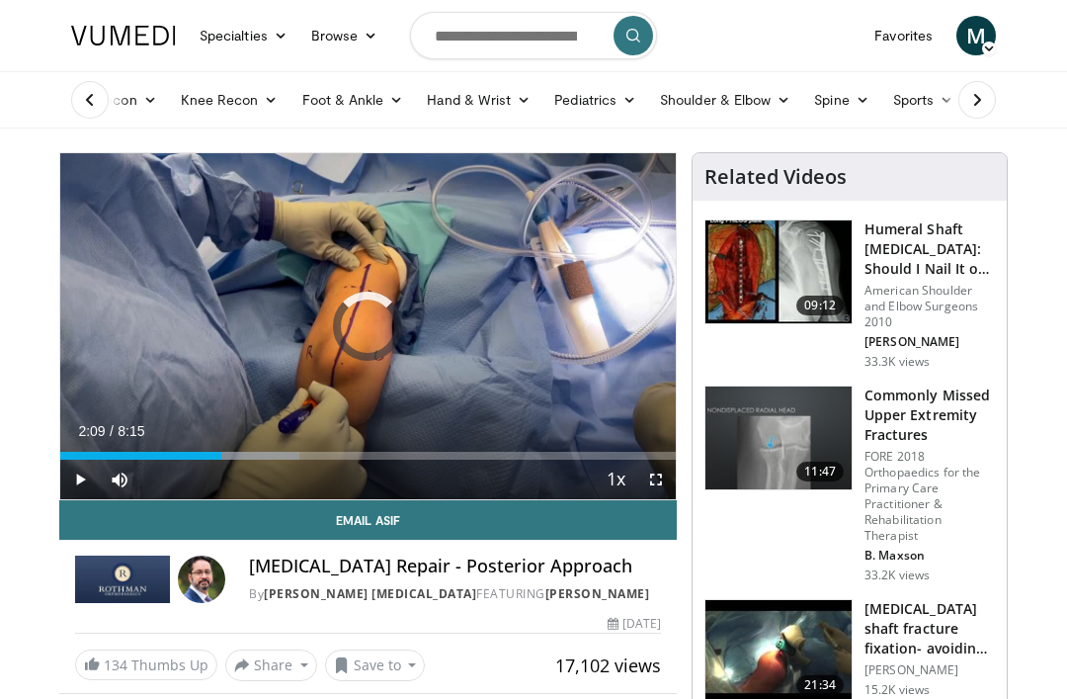
click at [255, 457] on div "Progress Bar" at bounding box center [236, 456] width 128 height 8
click at [294, 456] on div "Progress Bar" at bounding box center [299, 456] width 165 height 8
click at [308, 458] on div "Progress Bar" at bounding box center [326, 456] width 139 height 8
click at [323, 458] on div "Progress Bar" at bounding box center [332, 456] width 151 height 8
click at [339, 457] on div "Progress Bar" at bounding box center [345, 456] width 149 height 8
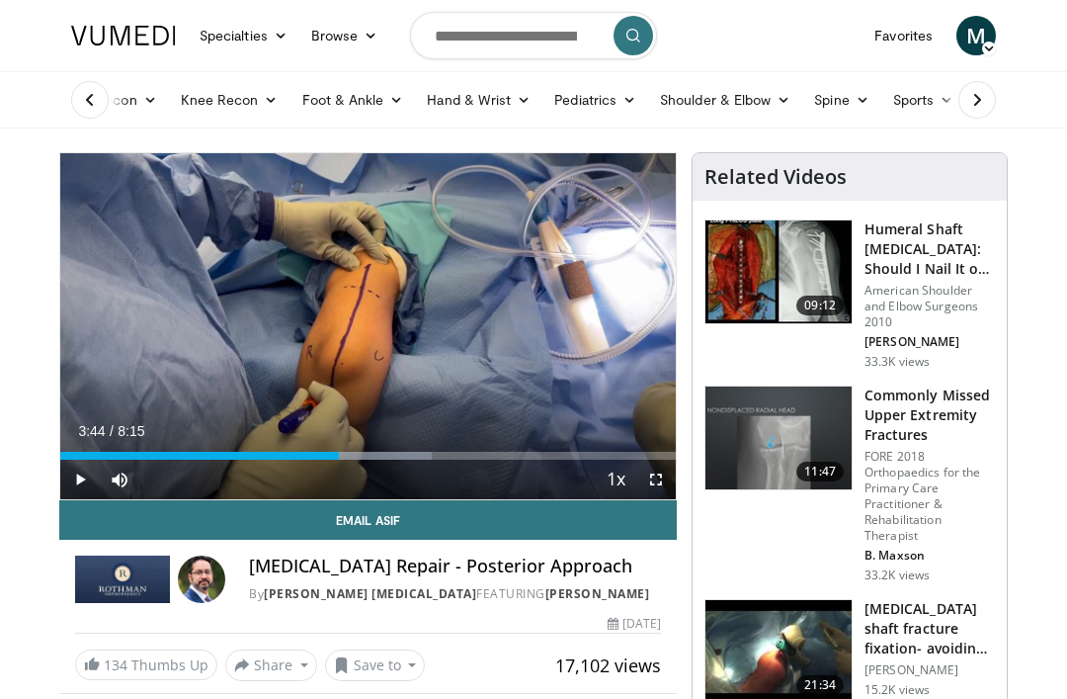
click at [356, 453] on div "Progress Bar" at bounding box center [360, 456] width 146 height 8
click at [373, 452] on div "Progress Bar" at bounding box center [360, 456] width 146 height 8
click at [384, 454] on div "Progress Bar" at bounding box center [387, 456] width 137 height 8
click at [402, 454] on div "Progress Bar" at bounding box center [401, 456] width 133 height 8
click at [410, 454] on div "Progress Bar" at bounding box center [424, 456] width 118 height 8
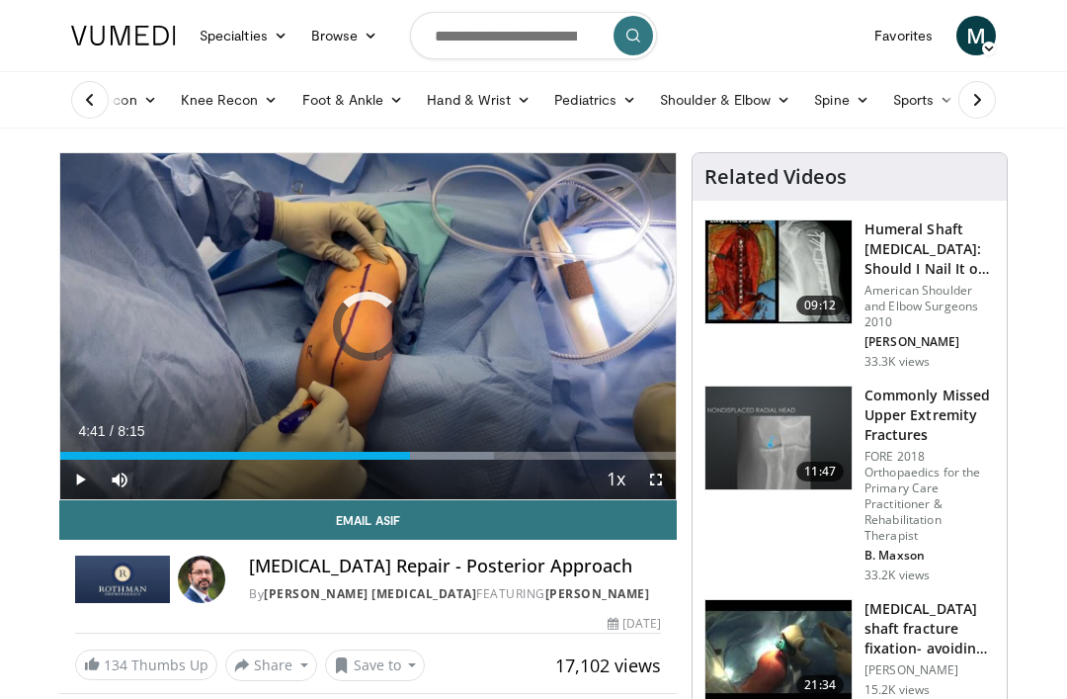
click at [410, 459] on div "Progress Bar" at bounding box center [235, 456] width 350 height 8
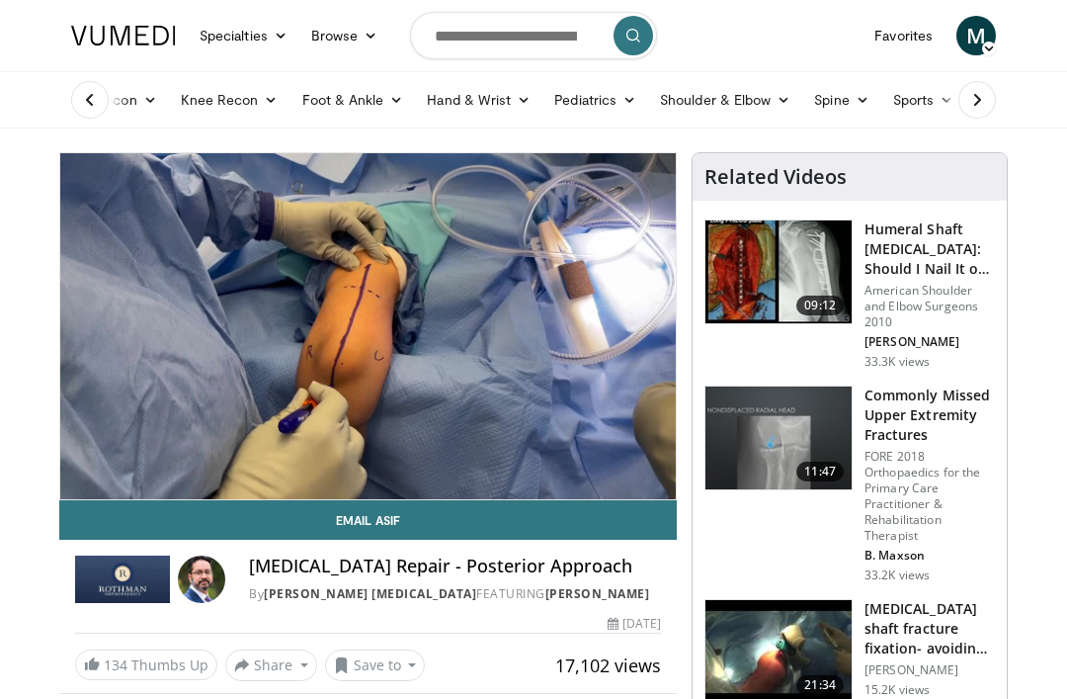
click at [364, 352] on icon "Video Player" at bounding box center [367, 325] width 55 height 55
